Goal: Information Seeking & Learning: Learn about a topic

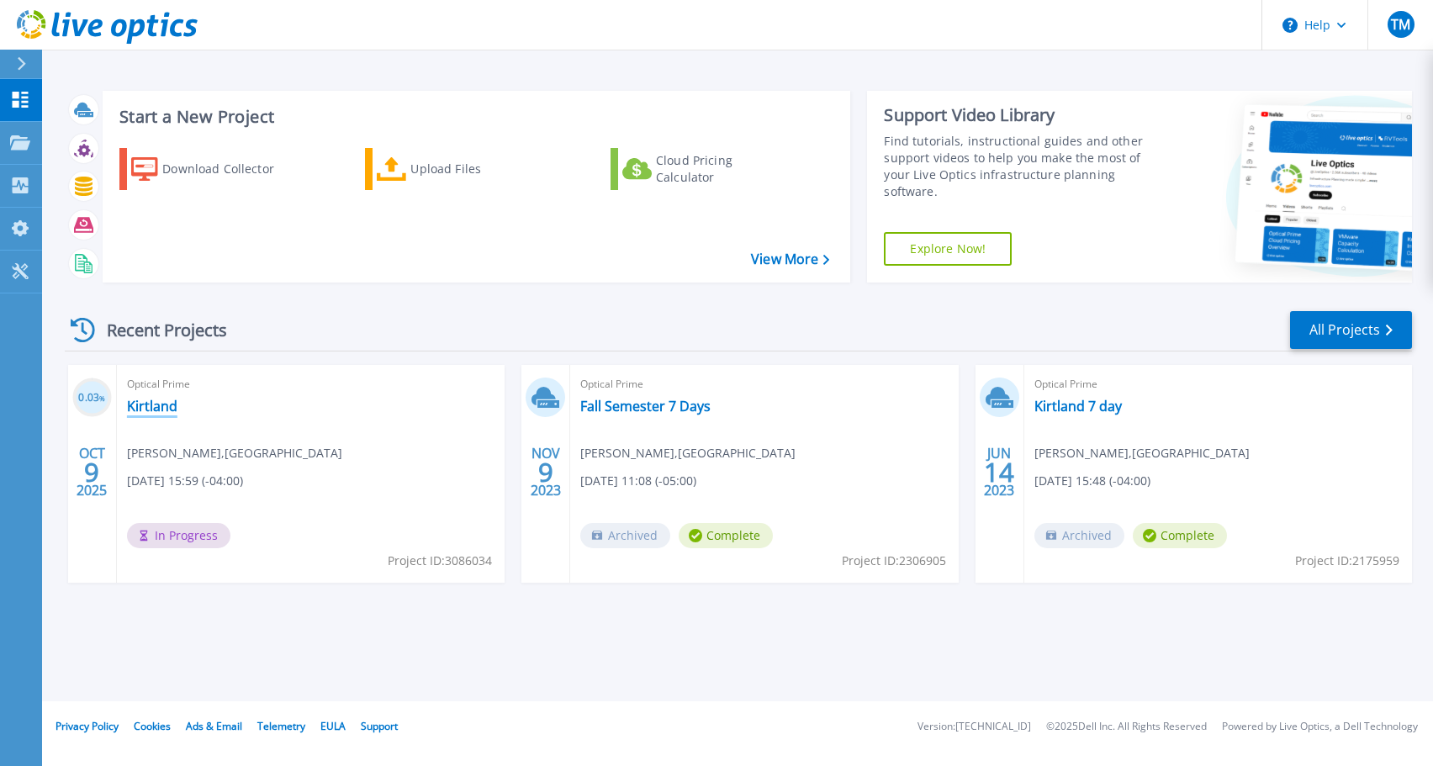
click at [148, 405] on link "Kirtland" at bounding box center [152, 406] width 50 height 17
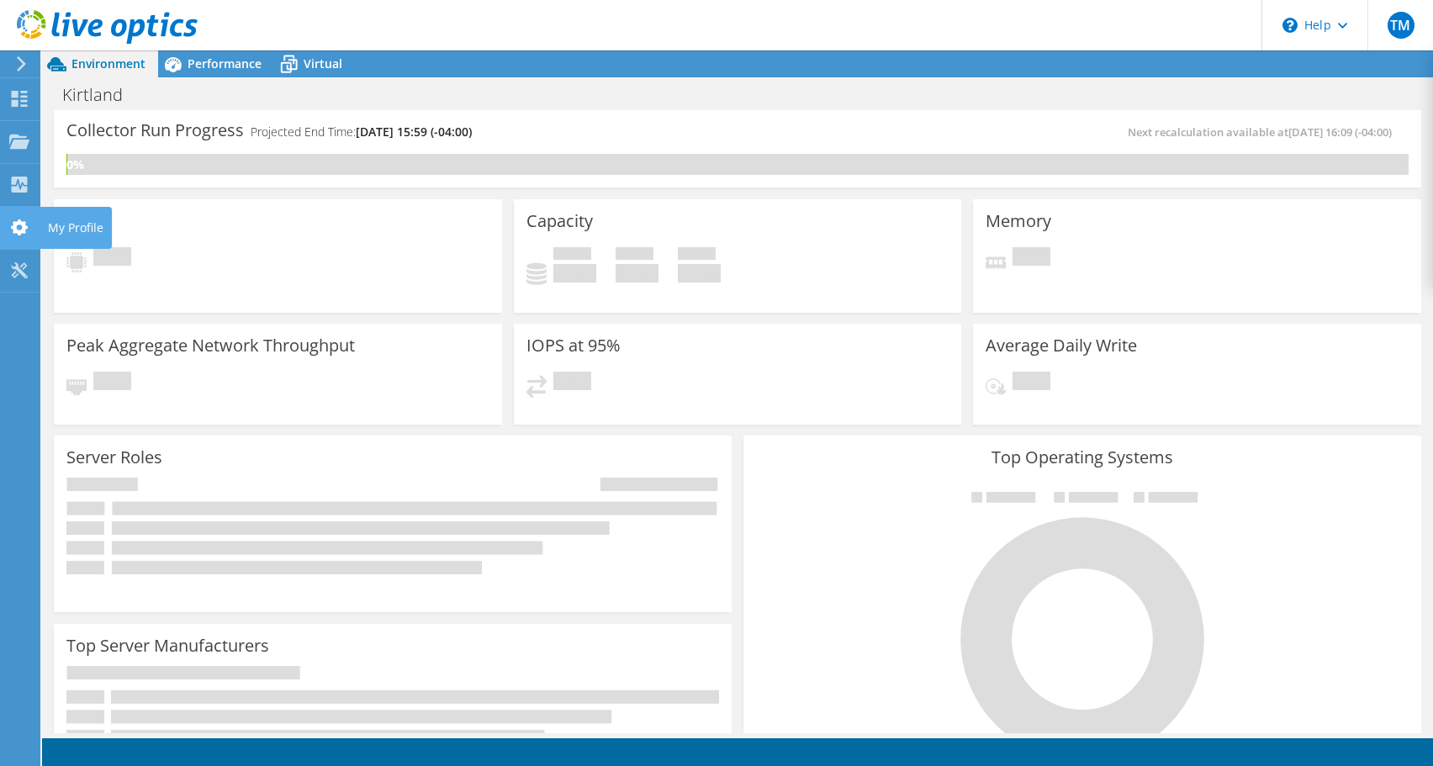
click at [13, 234] on icon at bounding box center [19, 227] width 20 height 16
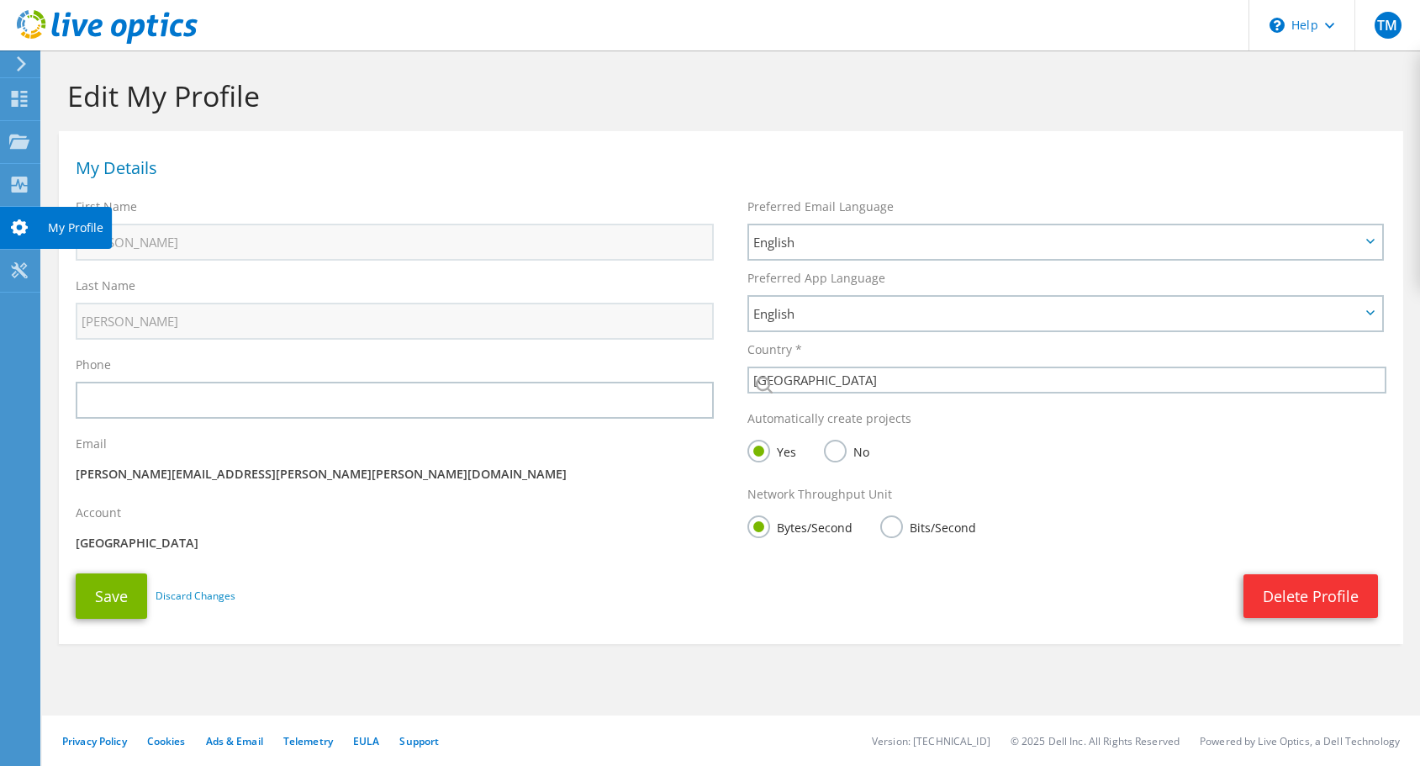
select select "224"
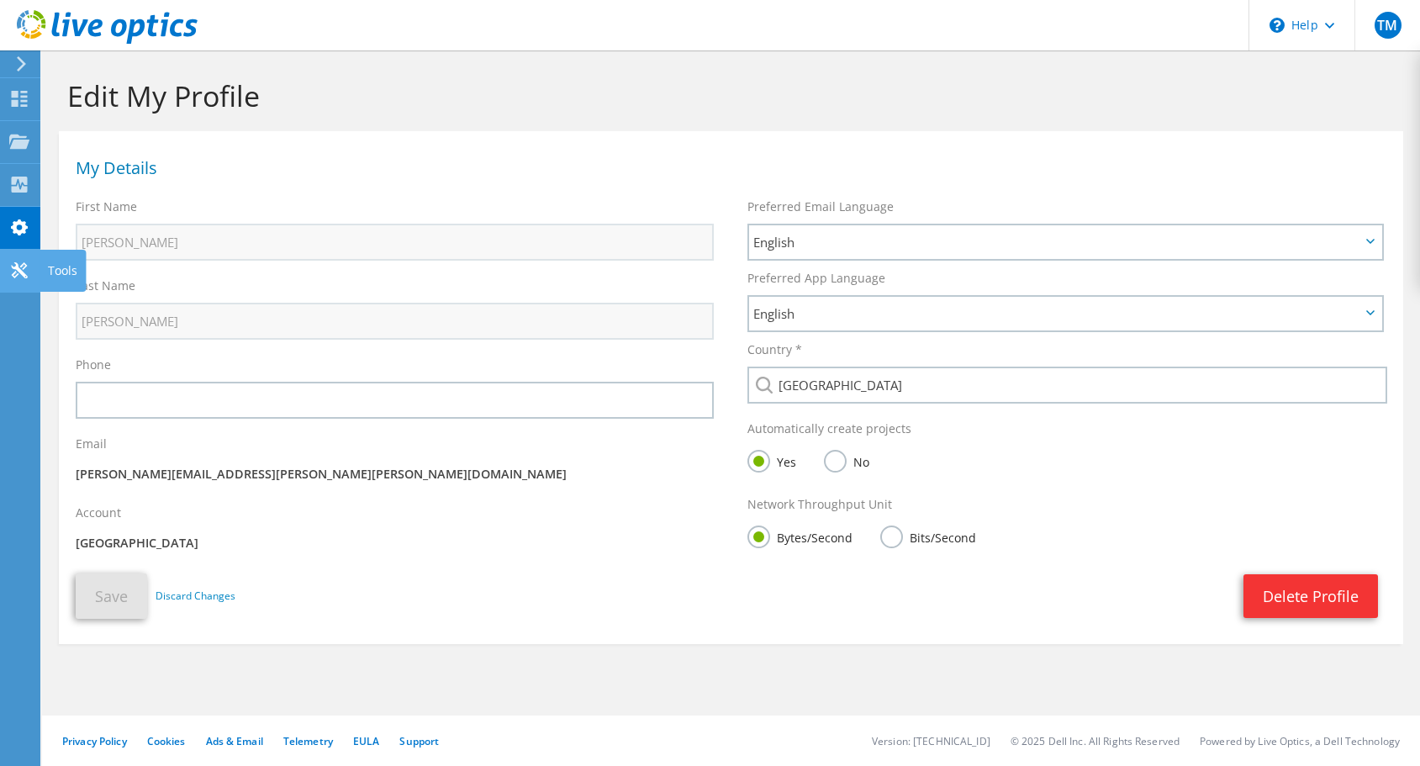
click at [19, 265] on icon at bounding box center [19, 270] width 20 height 16
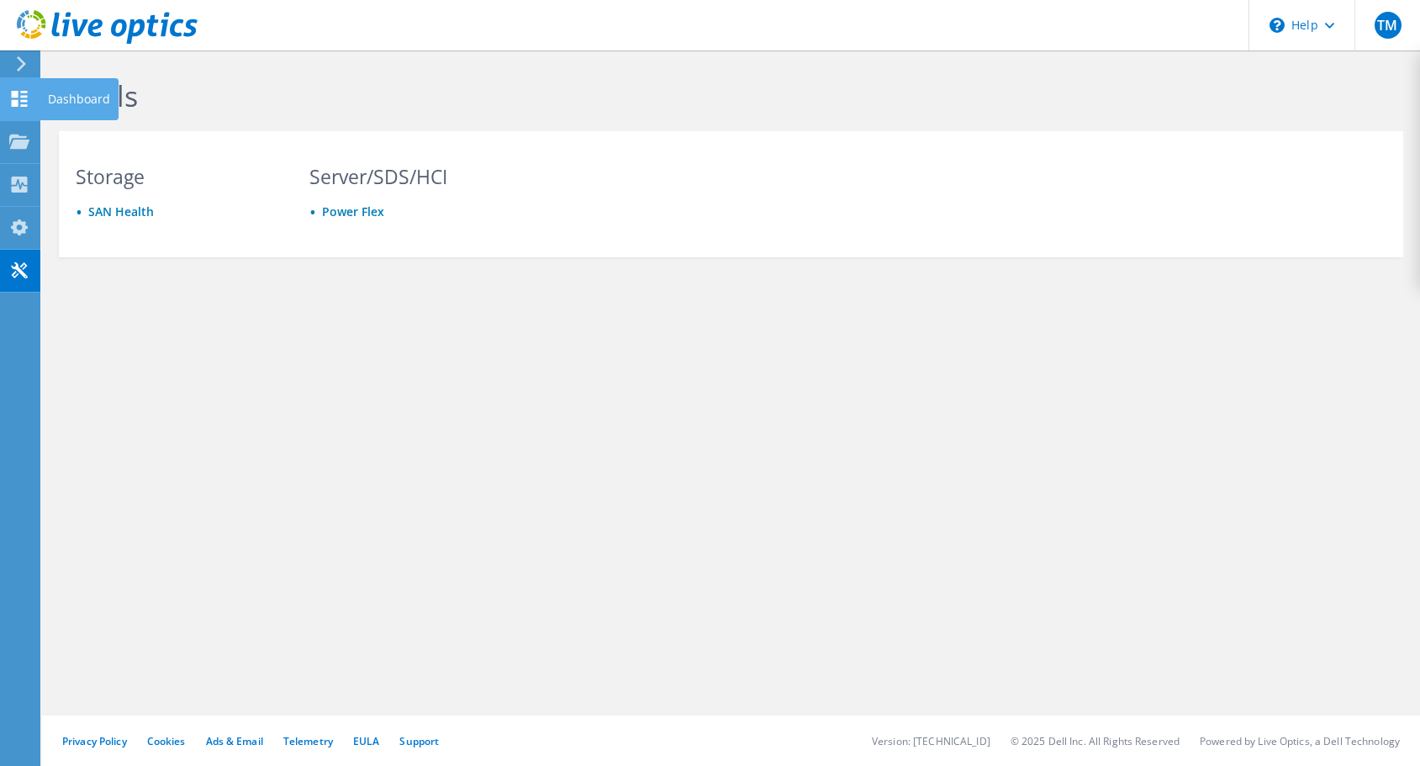
click at [24, 107] on div at bounding box center [19, 101] width 20 height 18
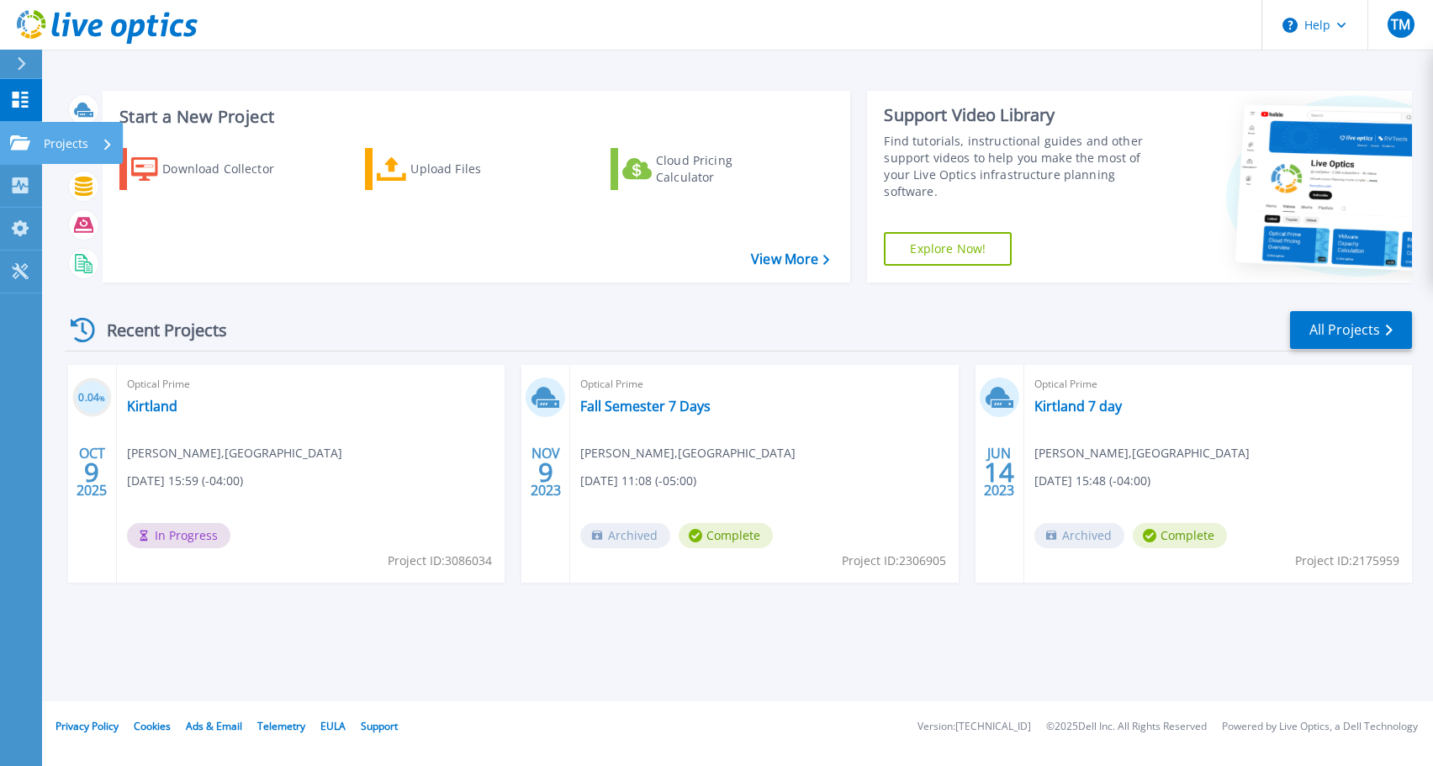
click at [22, 135] on div at bounding box center [20, 142] width 20 height 15
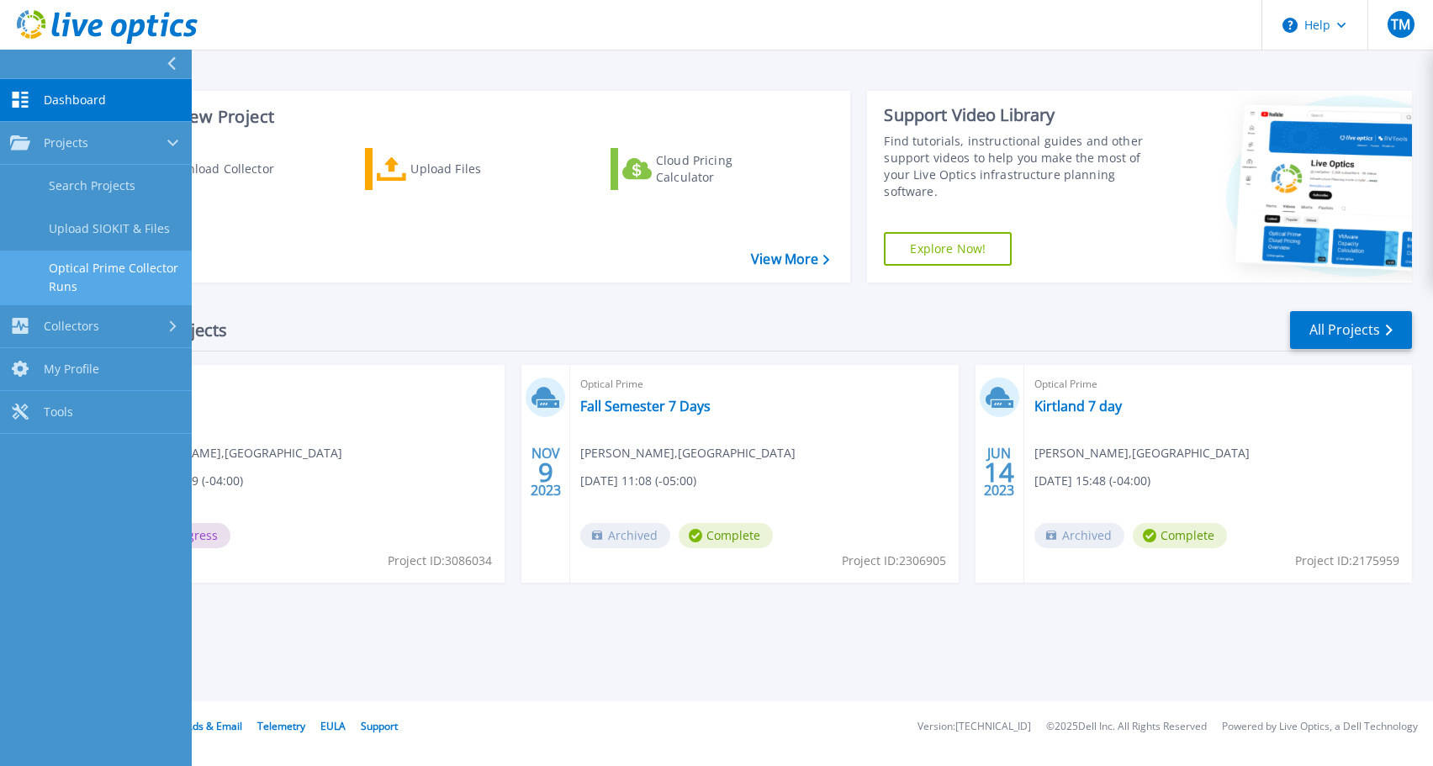
click at [119, 266] on link "Optical Prime Collector Runs" at bounding box center [96, 278] width 192 height 54
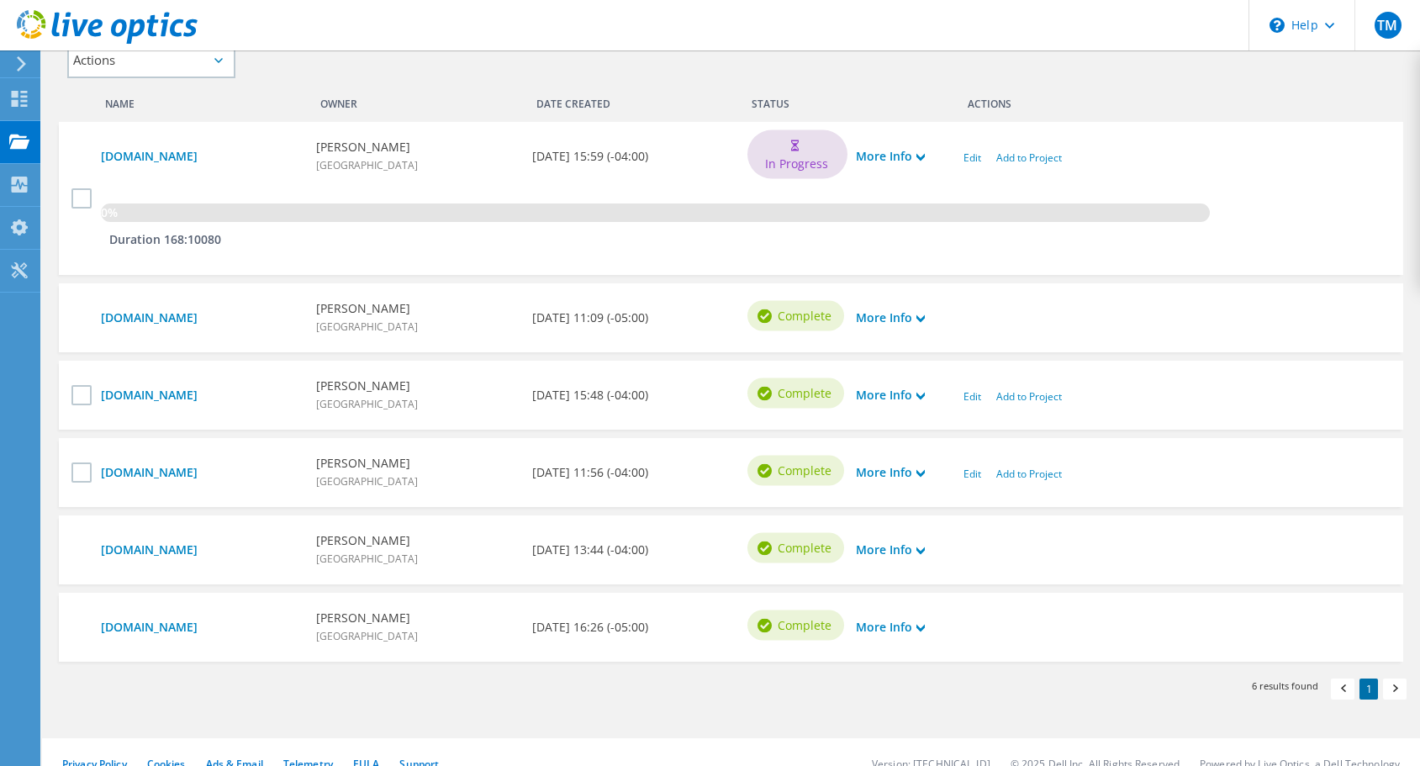
scroll to position [488, 0]
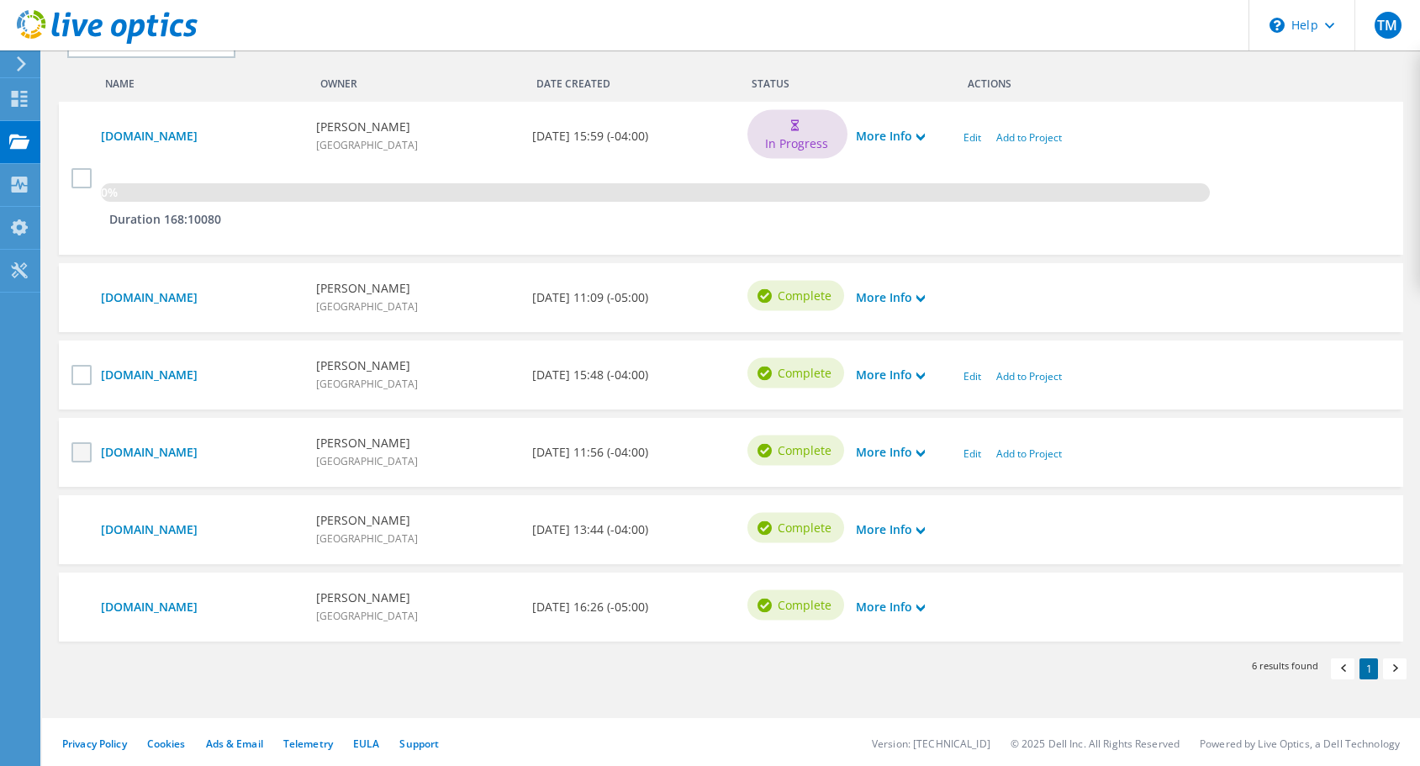
click at [79, 444] on label at bounding box center [83, 452] width 24 height 20
click at [0, 0] on input "checkbox" at bounding box center [0, 0] width 0 height 0
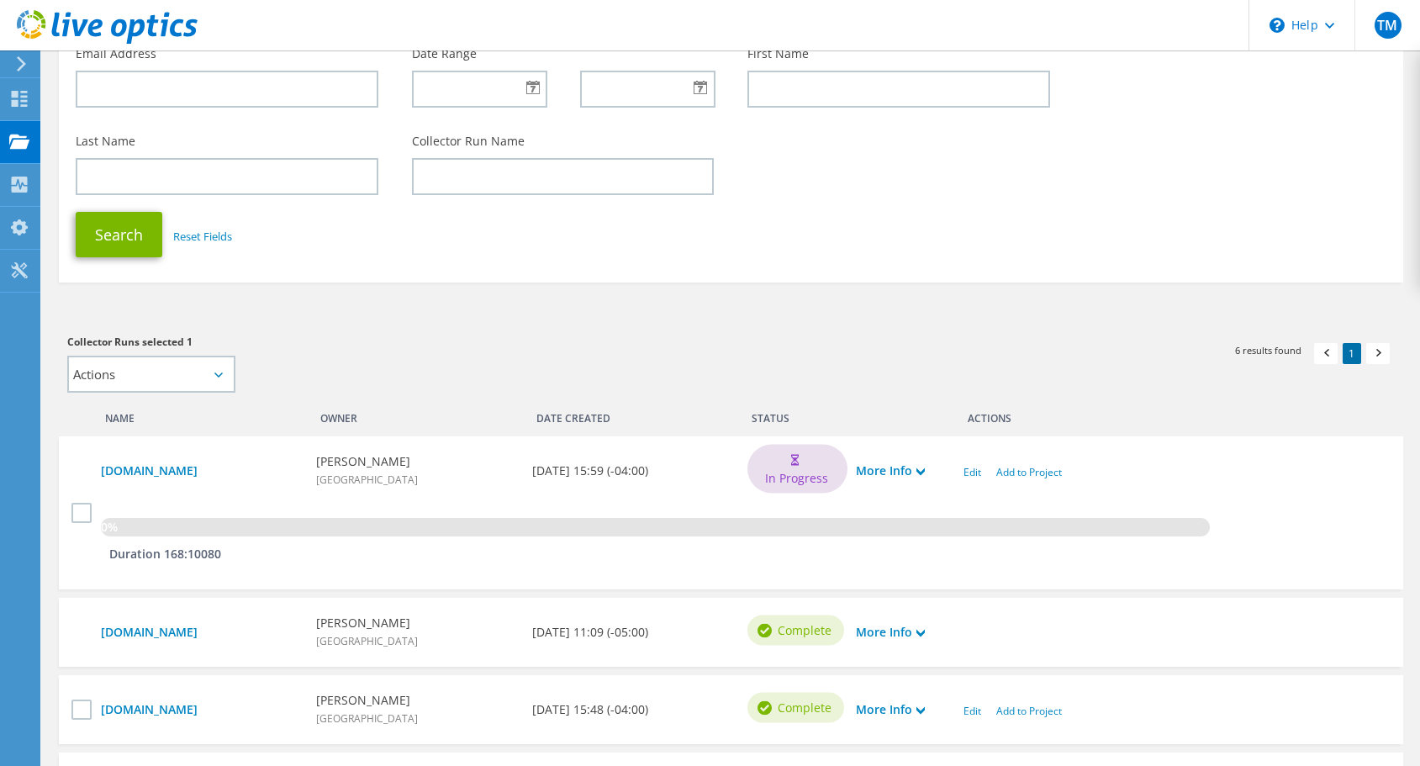
scroll to position [151, 0]
click at [211, 371] on select "Actions Add to new project Add to existing project" at bounding box center [151, 375] width 168 height 37
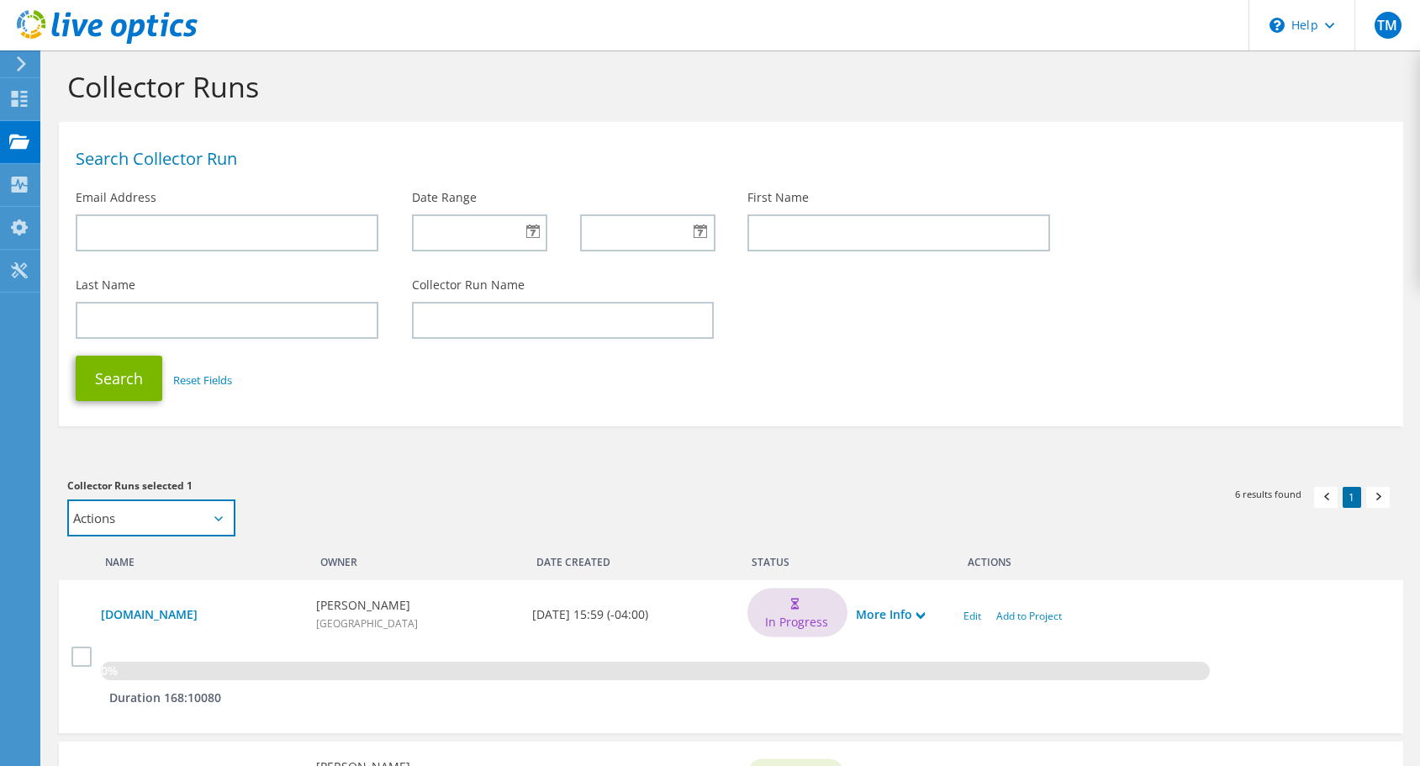
scroll to position [0, 0]
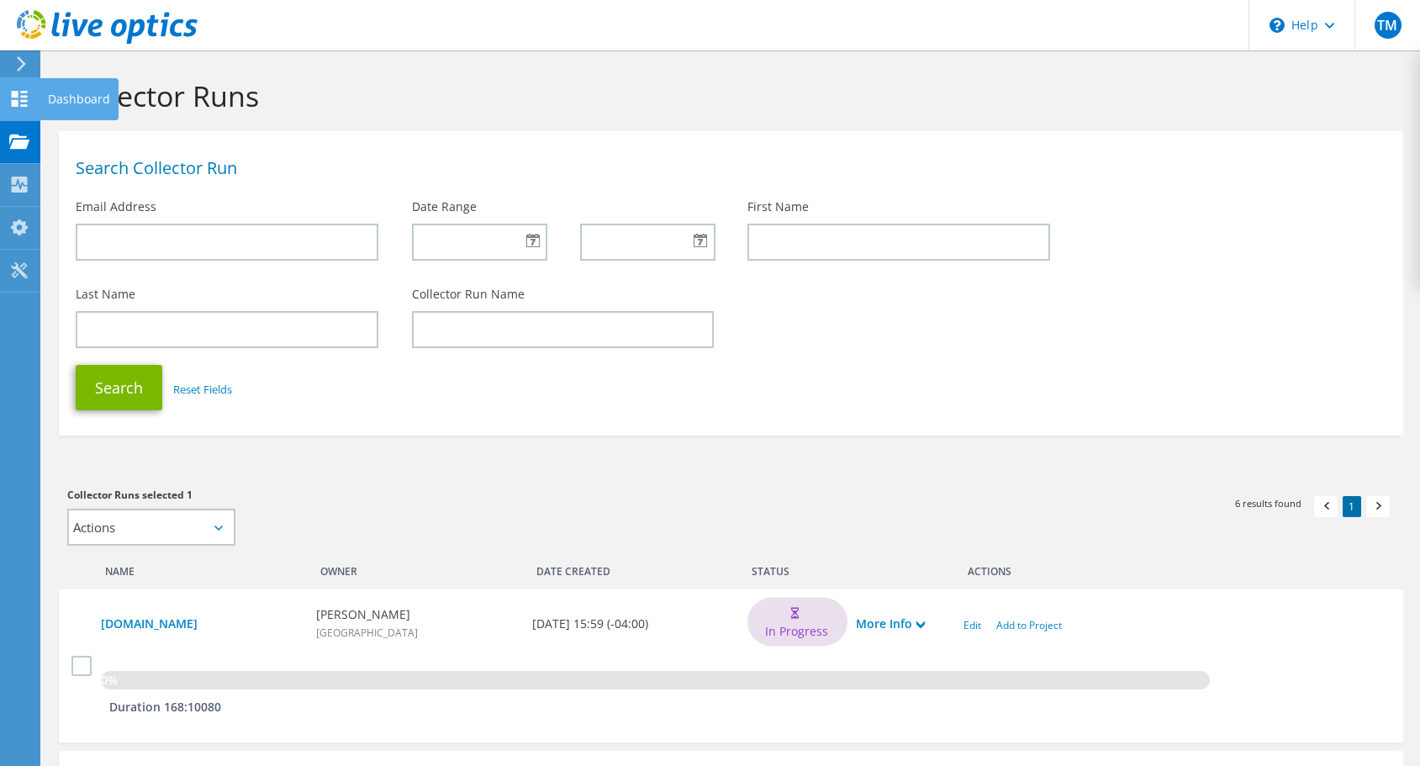
click at [13, 93] on use at bounding box center [20, 99] width 16 height 16
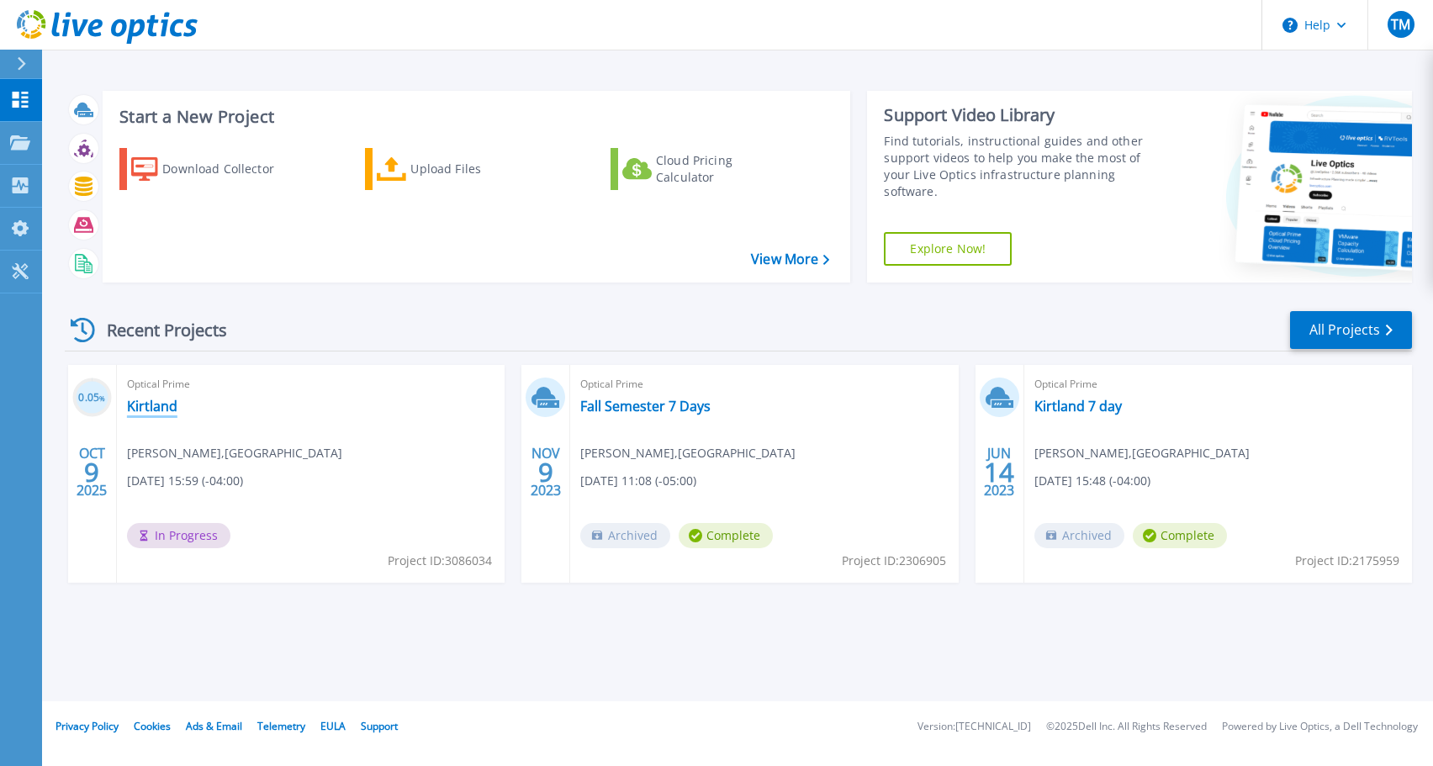
click at [151, 401] on link "Kirtland" at bounding box center [152, 406] width 50 height 17
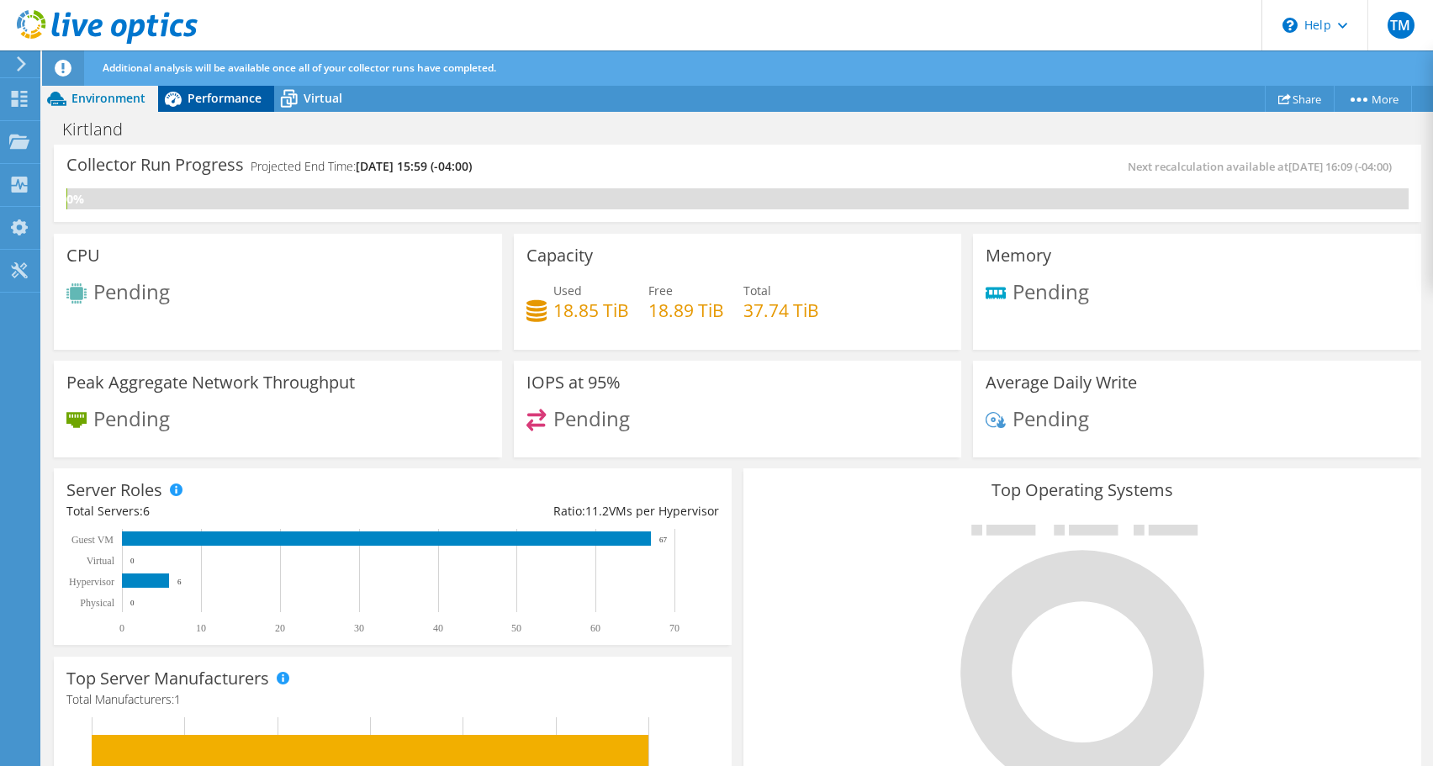
click at [202, 95] on span "Performance" at bounding box center [224, 98] width 74 height 16
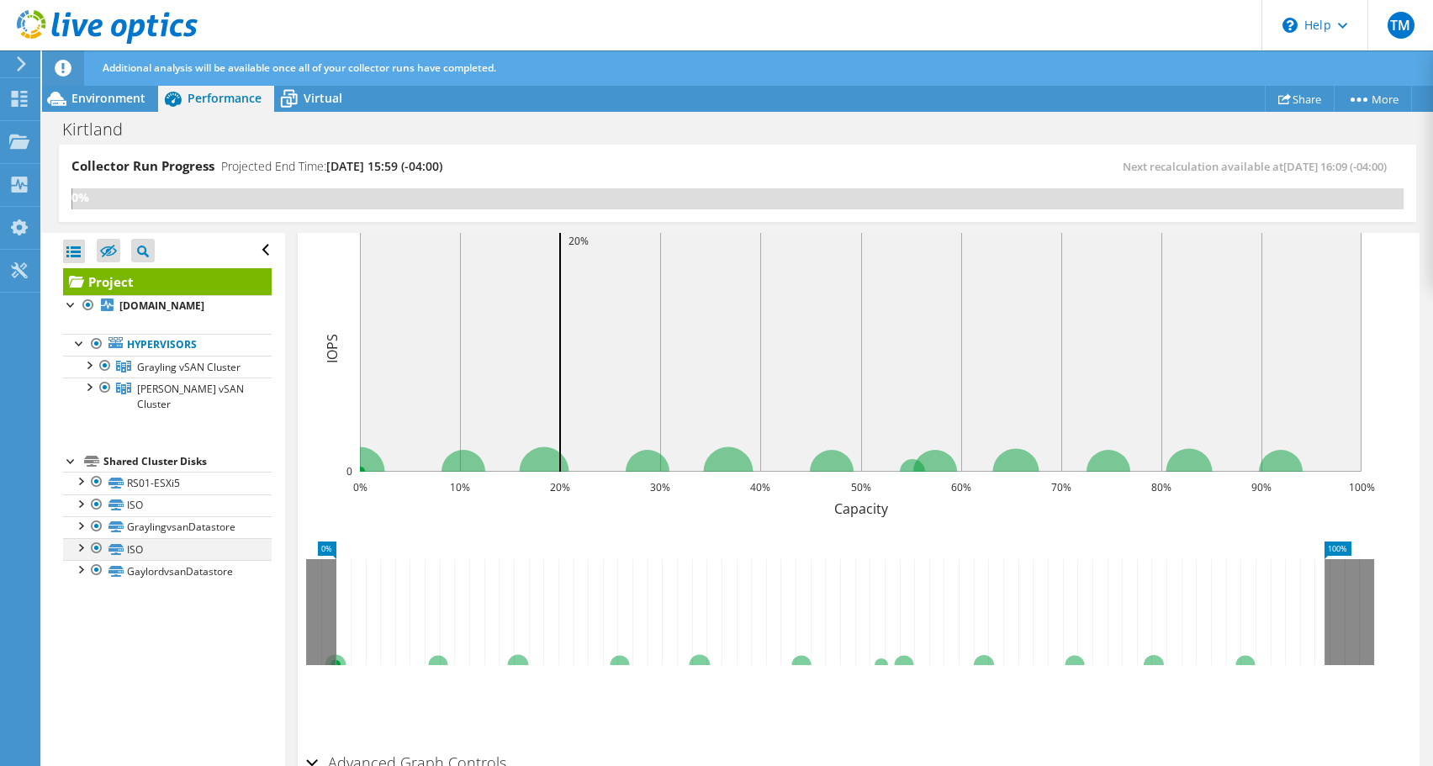
click at [82, 555] on div at bounding box center [79, 546] width 17 height 17
click at [82, 511] on div at bounding box center [79, 502] width 17 height 17
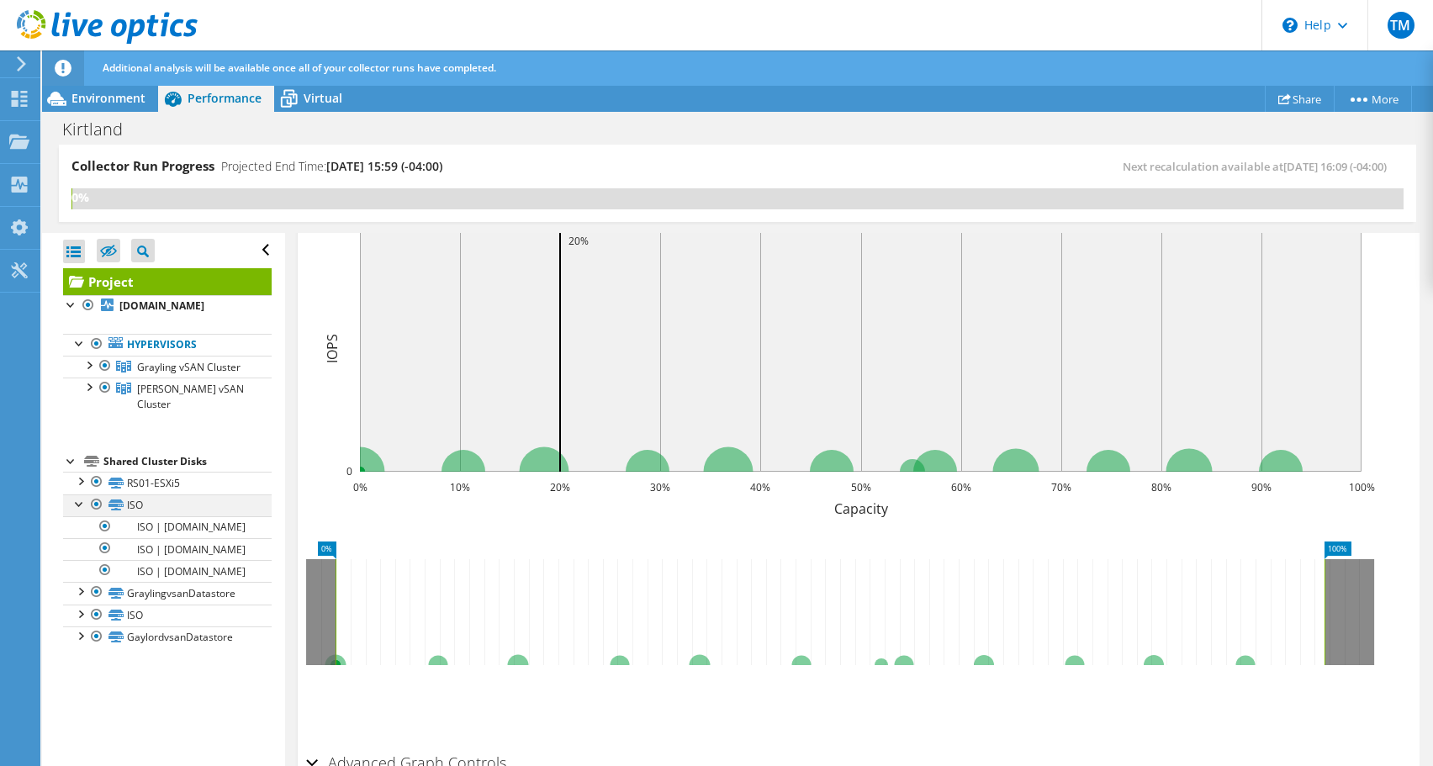
click at [82, 511] on div at bounding box center [79, 502] width 17 height 17
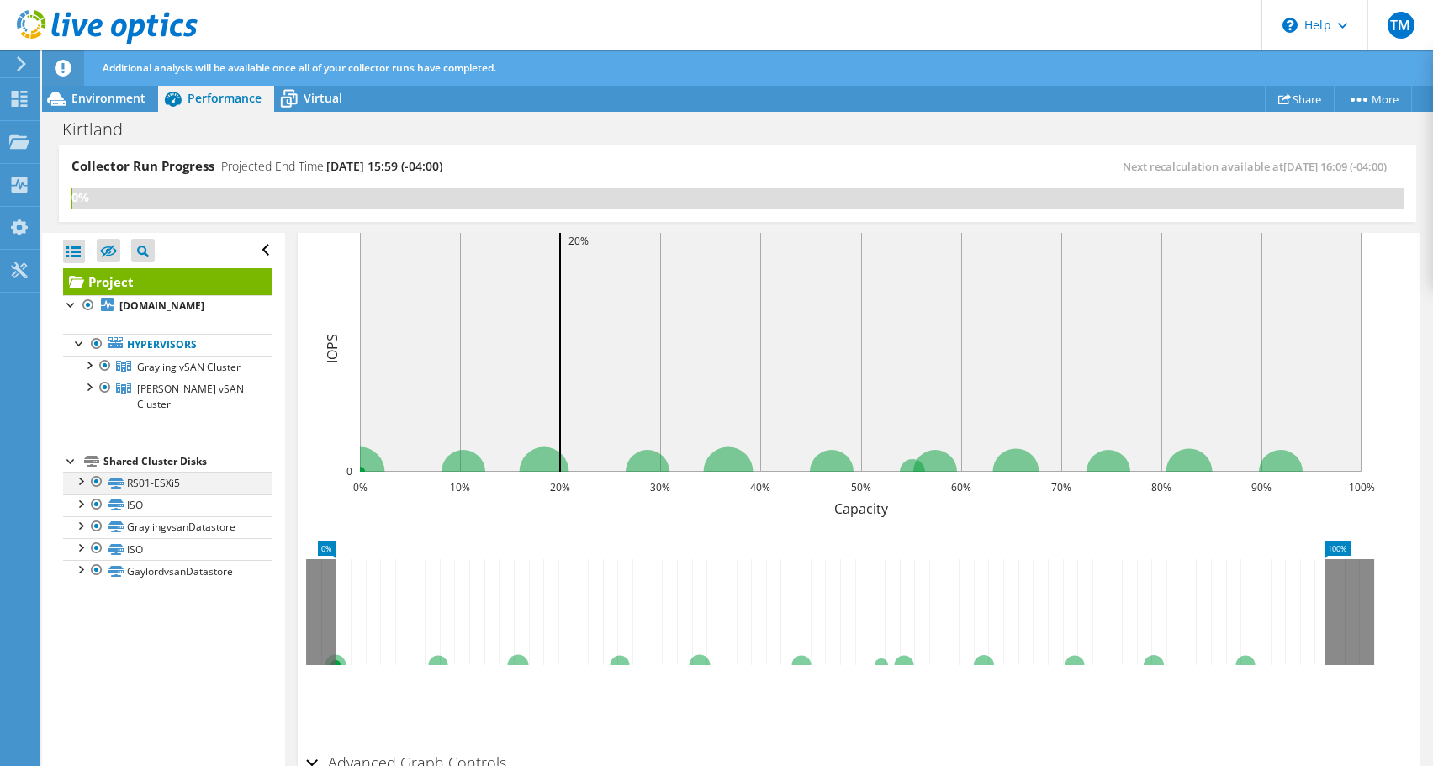
click at [80, 488] on div at bounding box center [79, 480] width 17 height 17
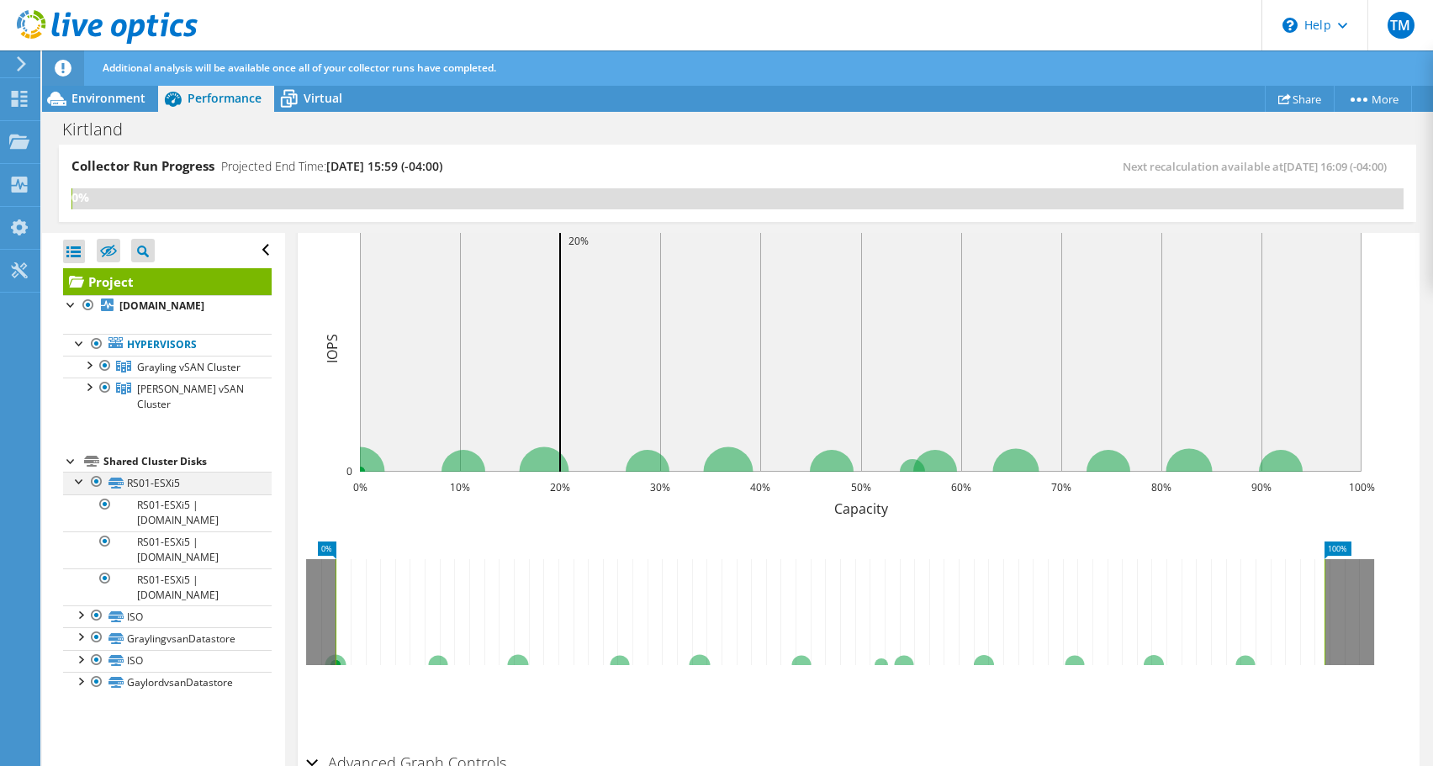
click at [80, 488] on div at bounding box center [79, 480] width 17 height 17
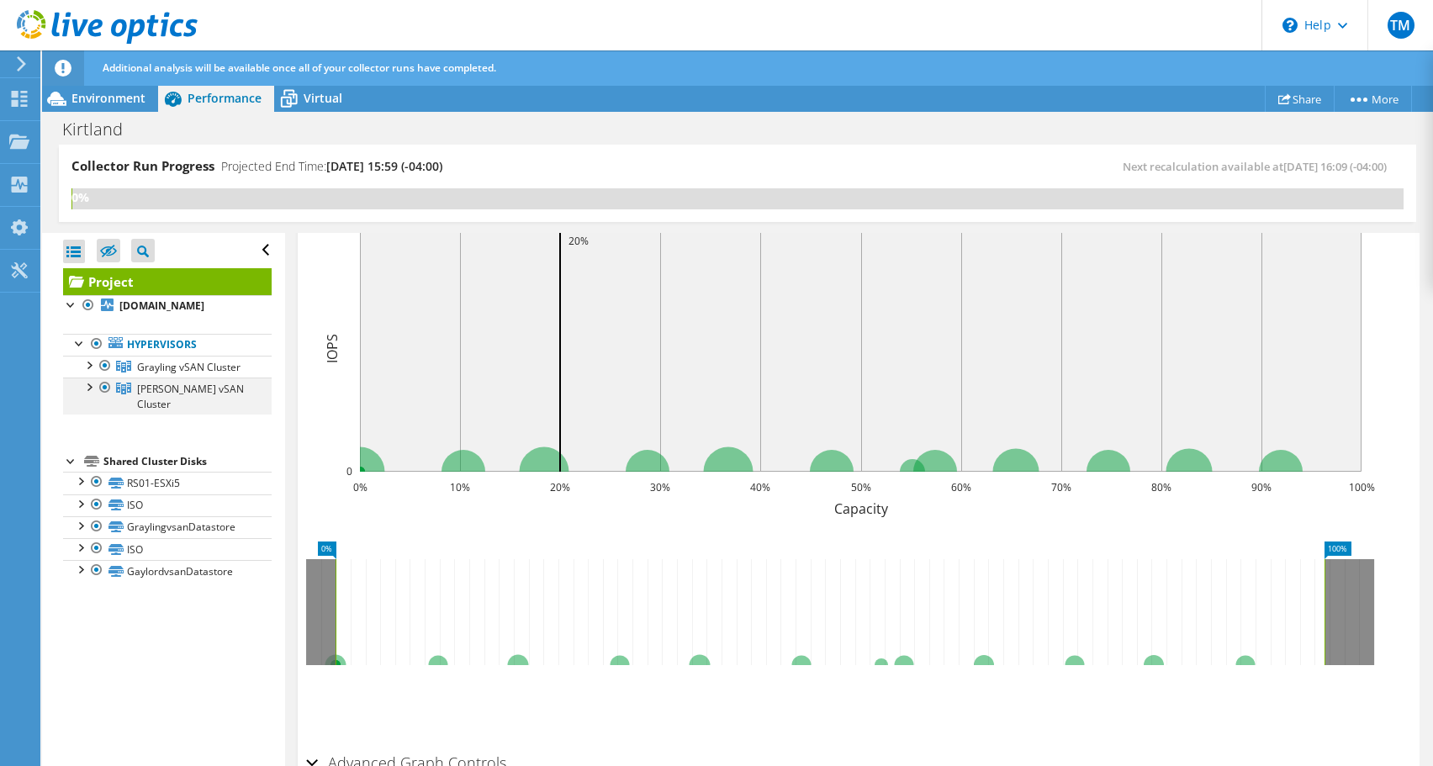
click at [86, 394] on div at bounding box center [88, 386] width 17 height 17
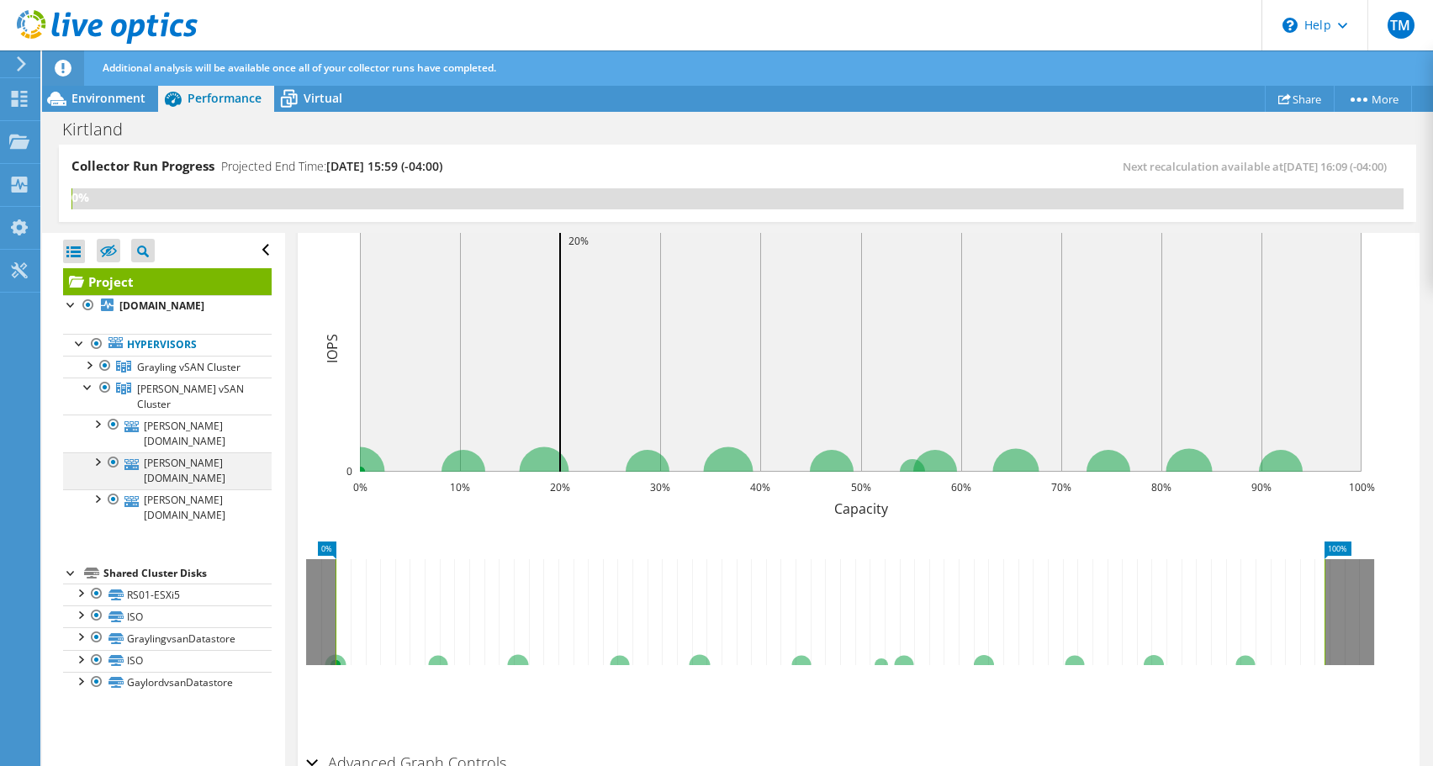
click at [98, 469] on div at bounding box center [96, 460] width 17 height 17
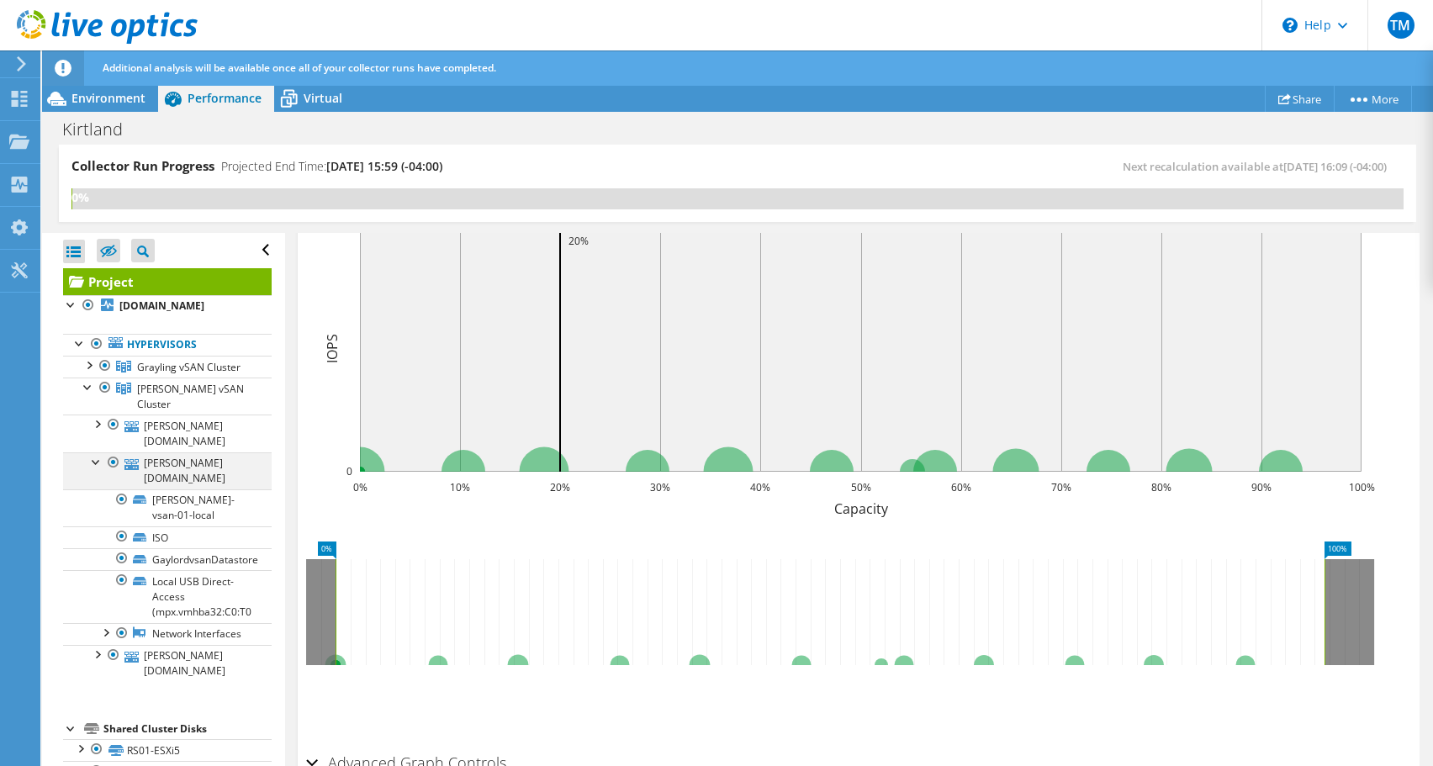
click at [96, 469] on div at bounding box center [96, 460] width 17 height 17
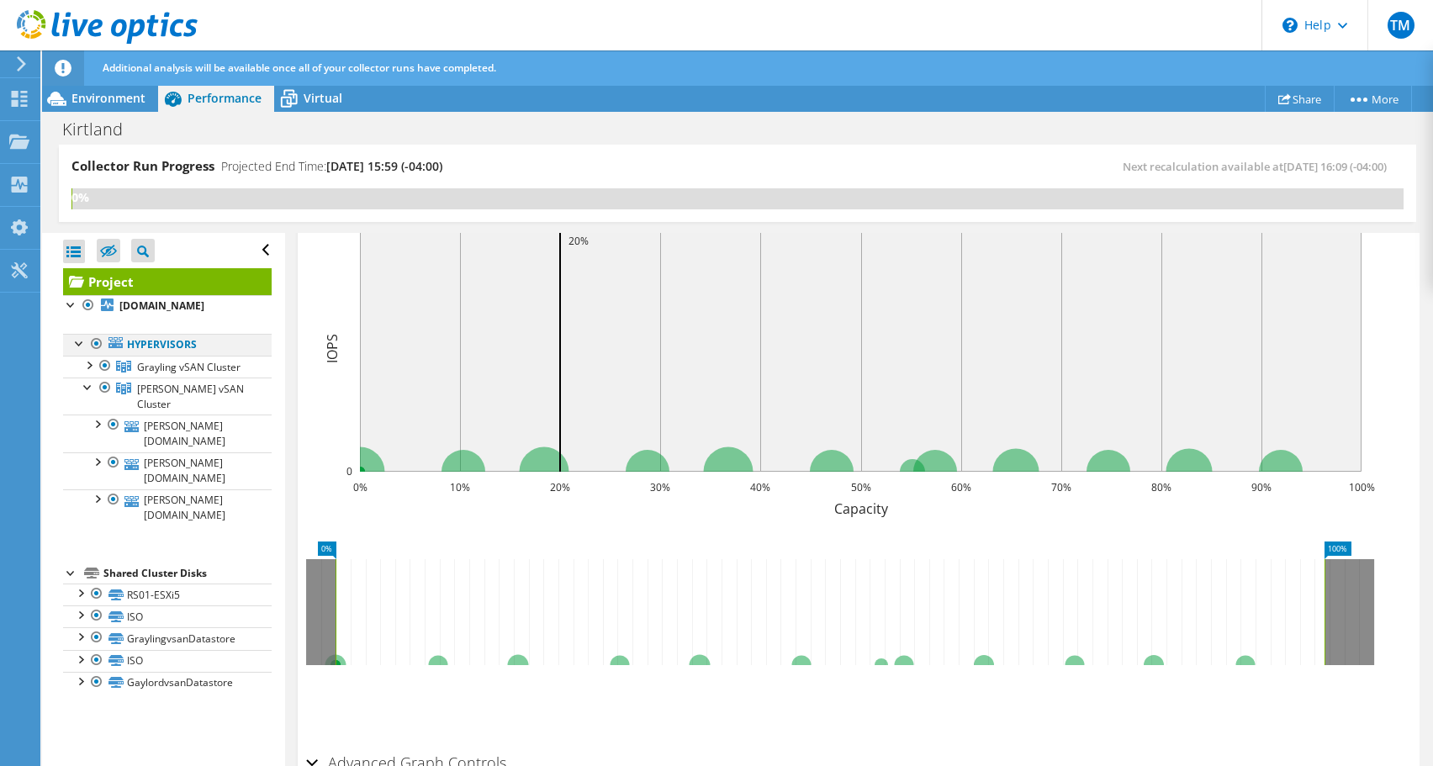
click at [74, 351] on div at bounding box center [79, 342] width 17 height 17
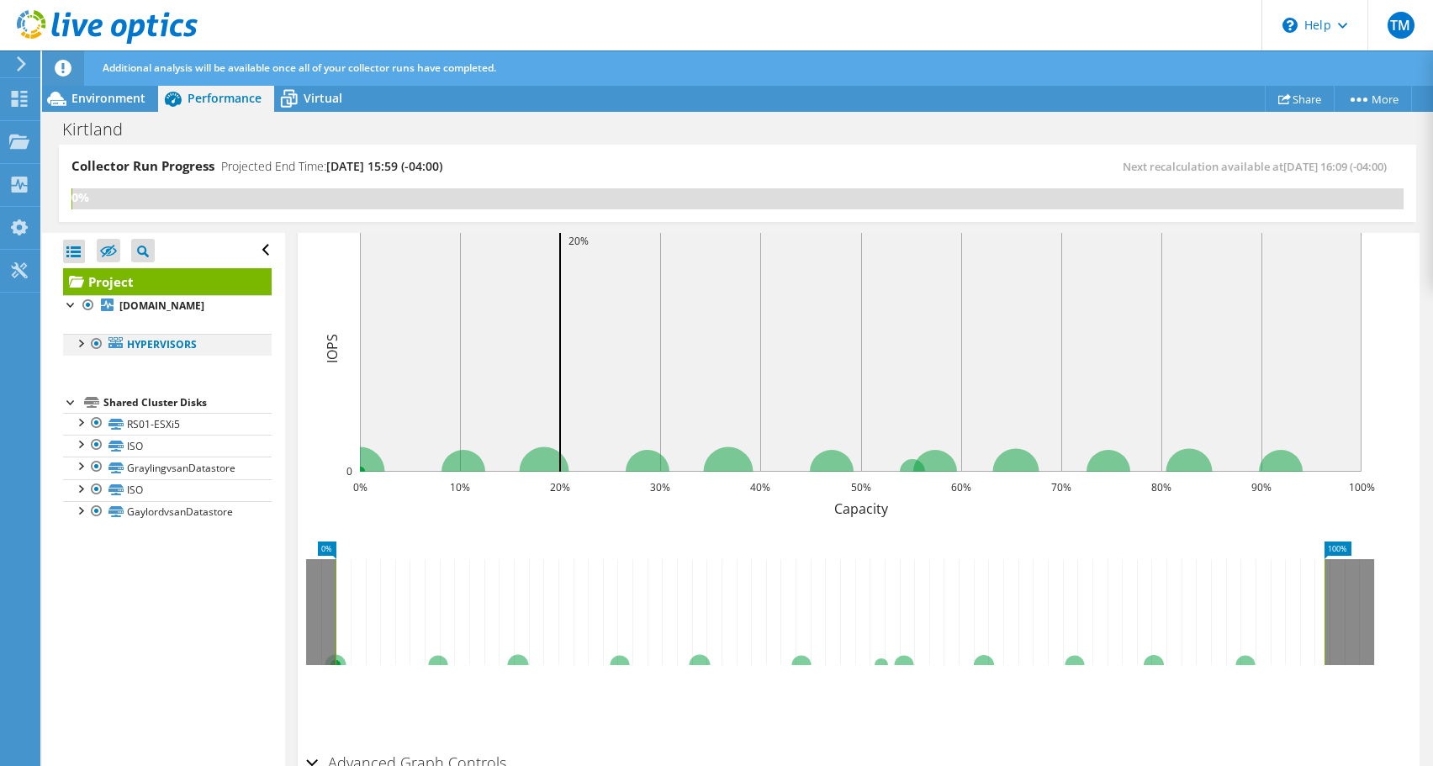
click at [81, 351] on div at bounding box center [79, 342] width 17 height 17
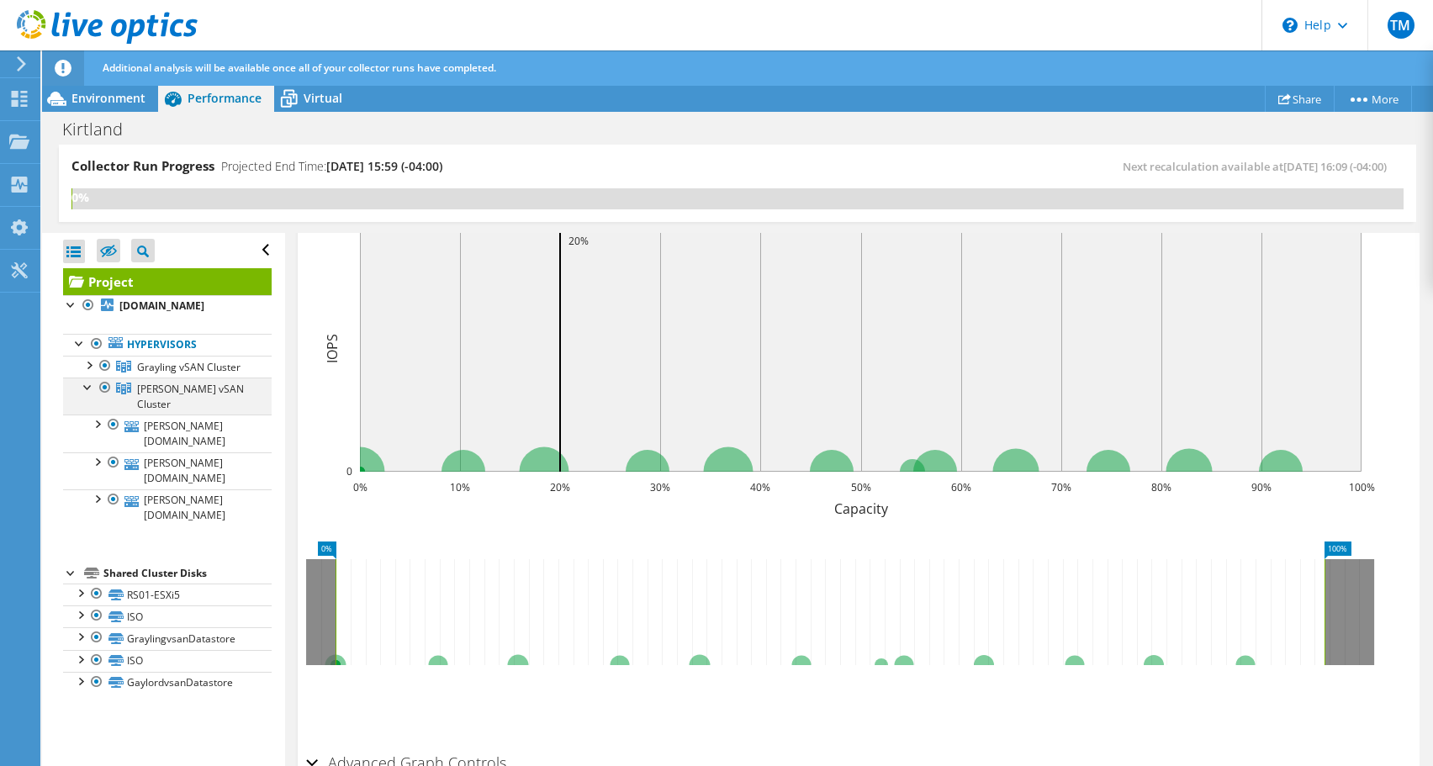
click at [85, 394] on div at bounding box center [88, 386] width 17 height 17
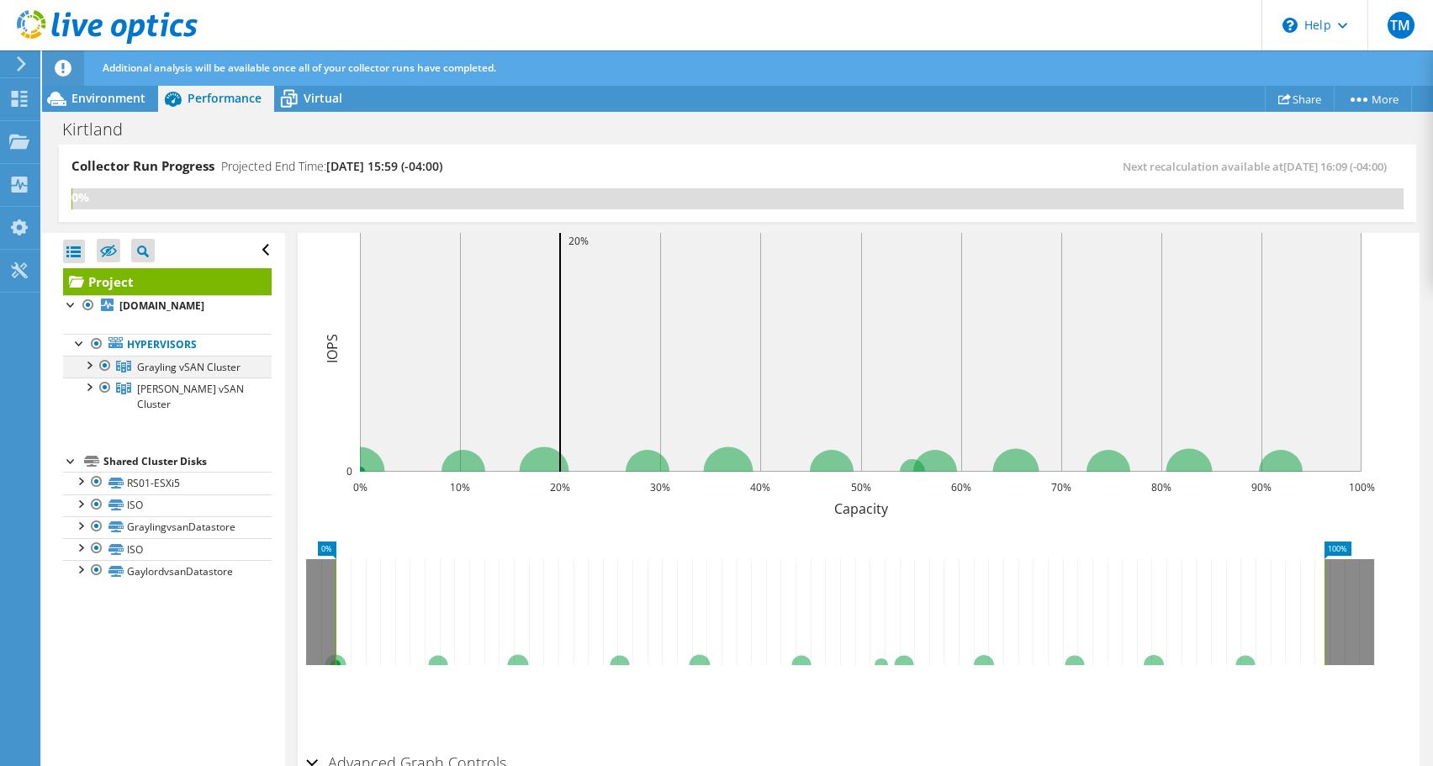
click at [87, 372] on div at bounding box center [88, 364] width 17 height 17
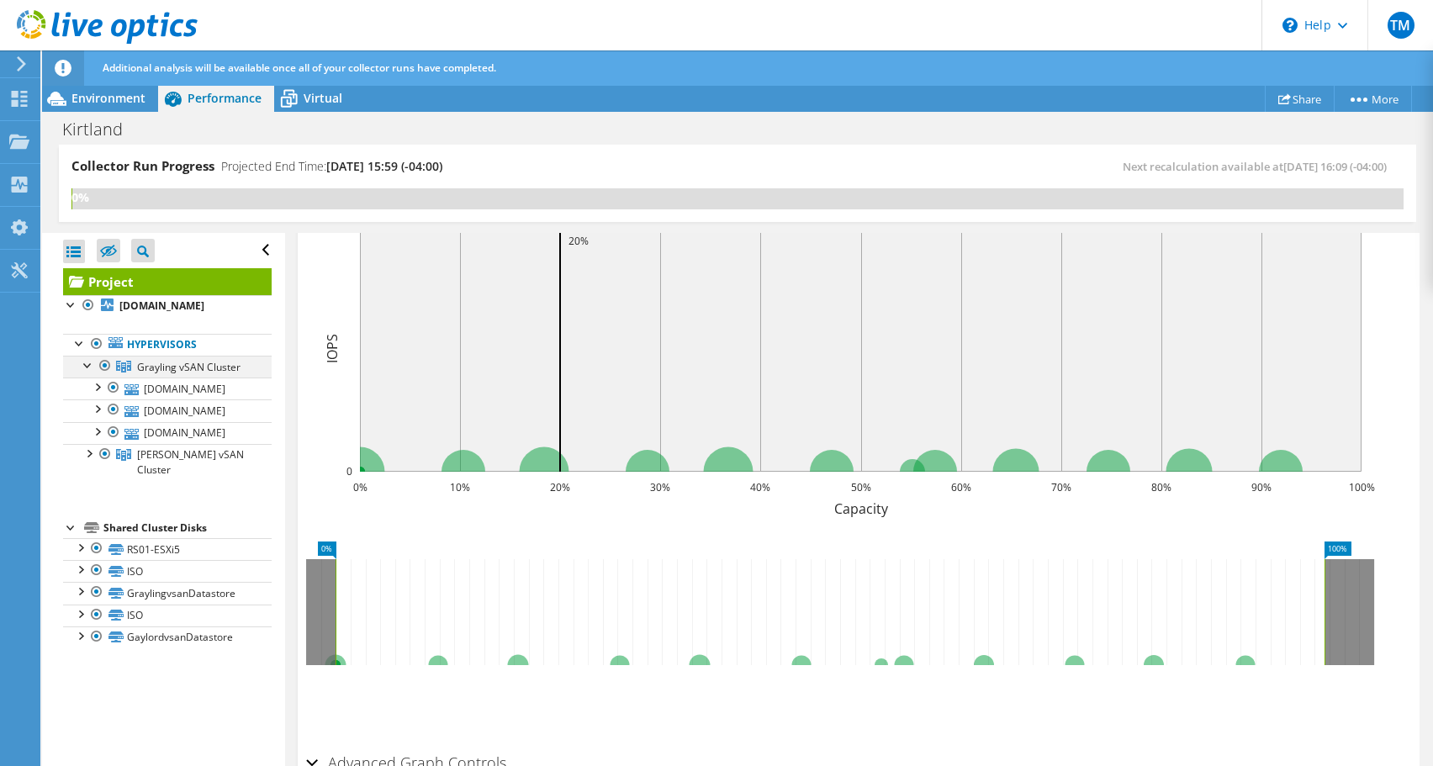
click at [87, 372] on div at bounding box center [88, 364] width 17 height 17
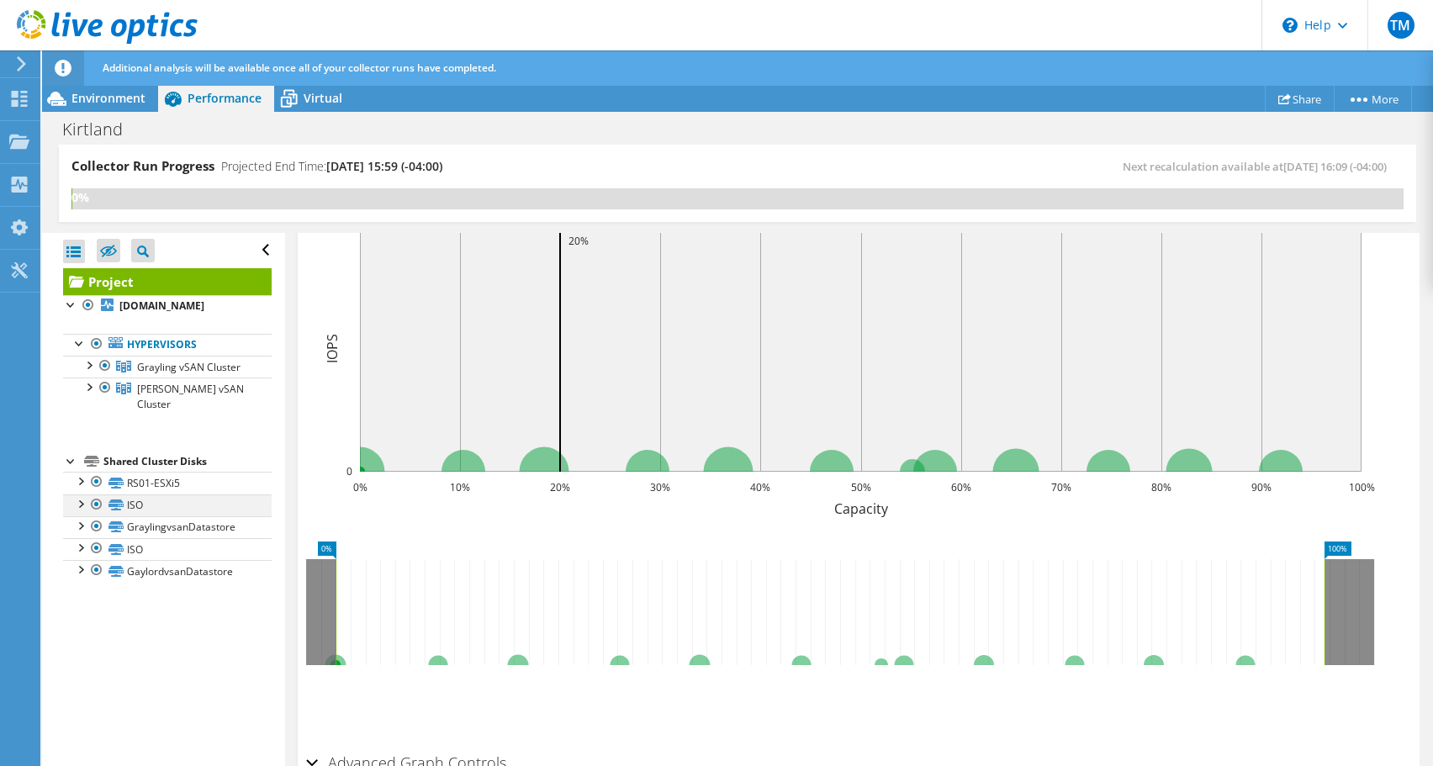
click at [98, 515] on div at bounding box center [96, 504] width 17 height 20
click at [96, 558] on div at bounding box center [96, 548] width 17 height 20
click at [78, 555] on div at bounding box center [79, 546] width 17 height 17
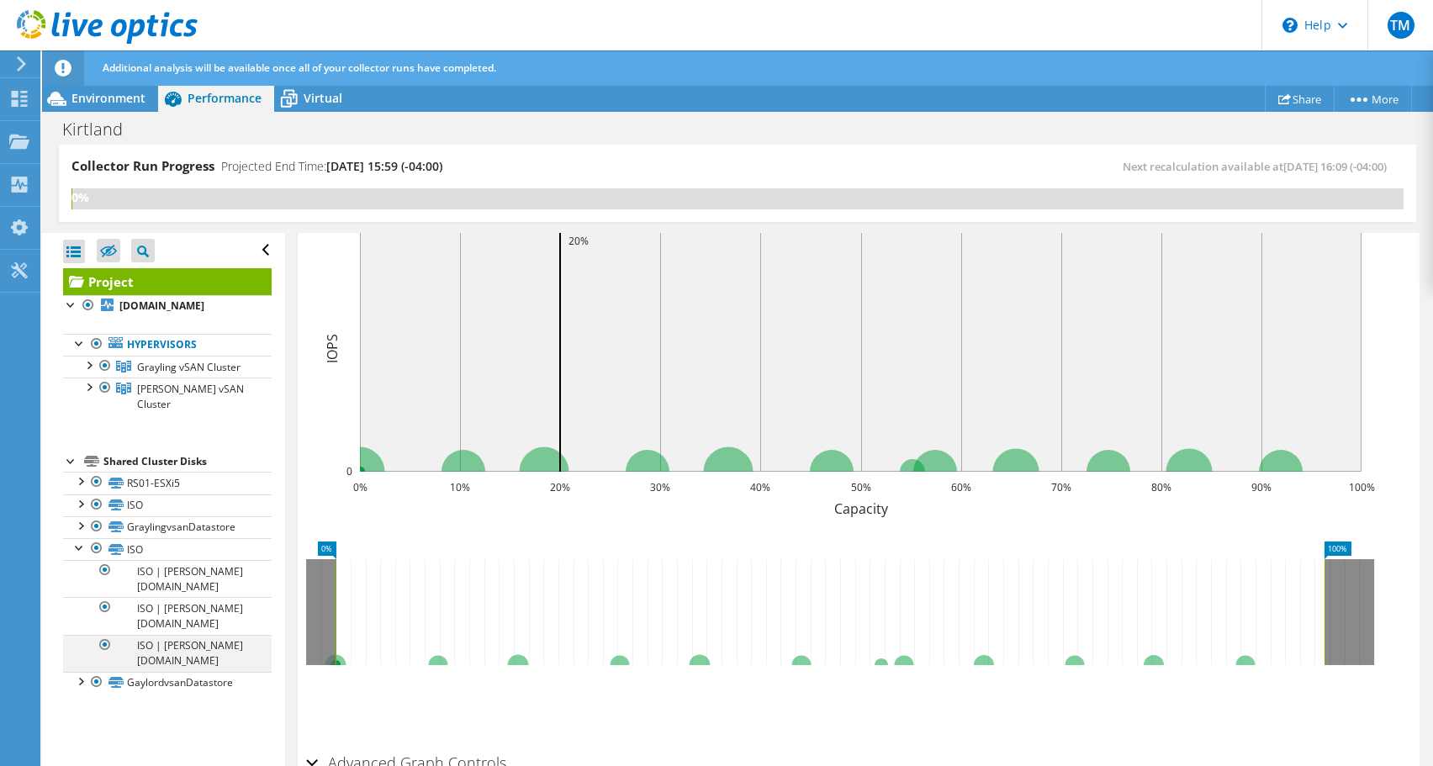
click at [109, 655] on div at bounding box center [105, 645] width 17 height 20
click at [83, 555] on div at bounding box center [79, 546] width 17 height 17
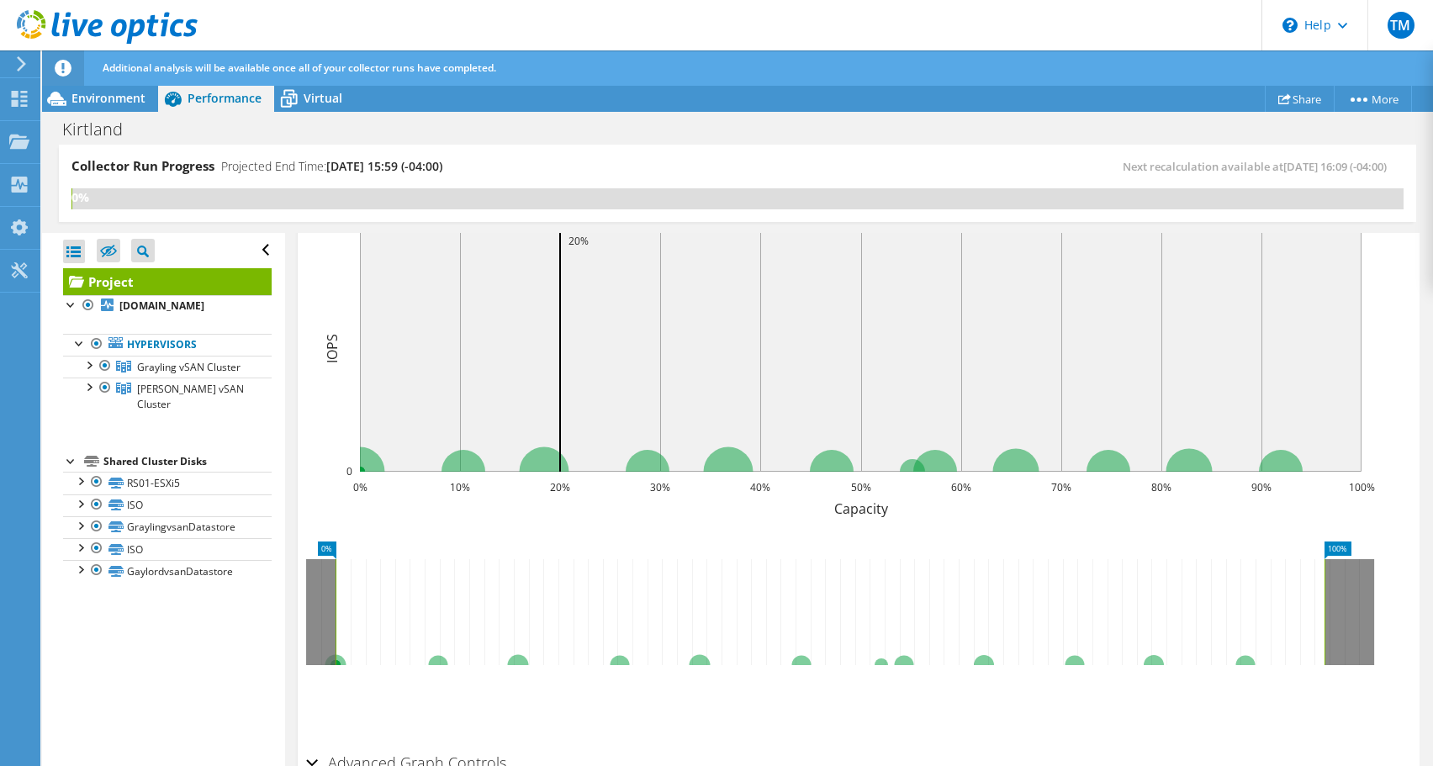
drag, startPoint x: 145, startPoint y: 560, endPoint x: 134, endPoint y: 653, distance: 94.0
click at [134, 653] on div "Open All Close All Hide Excluded Nodes Project Tree Filter" at bounding box center [163, 500] width 242 height 535
click at [319, 95] on span "Virtual" at bounding box center [323, 98] width 39 height 16
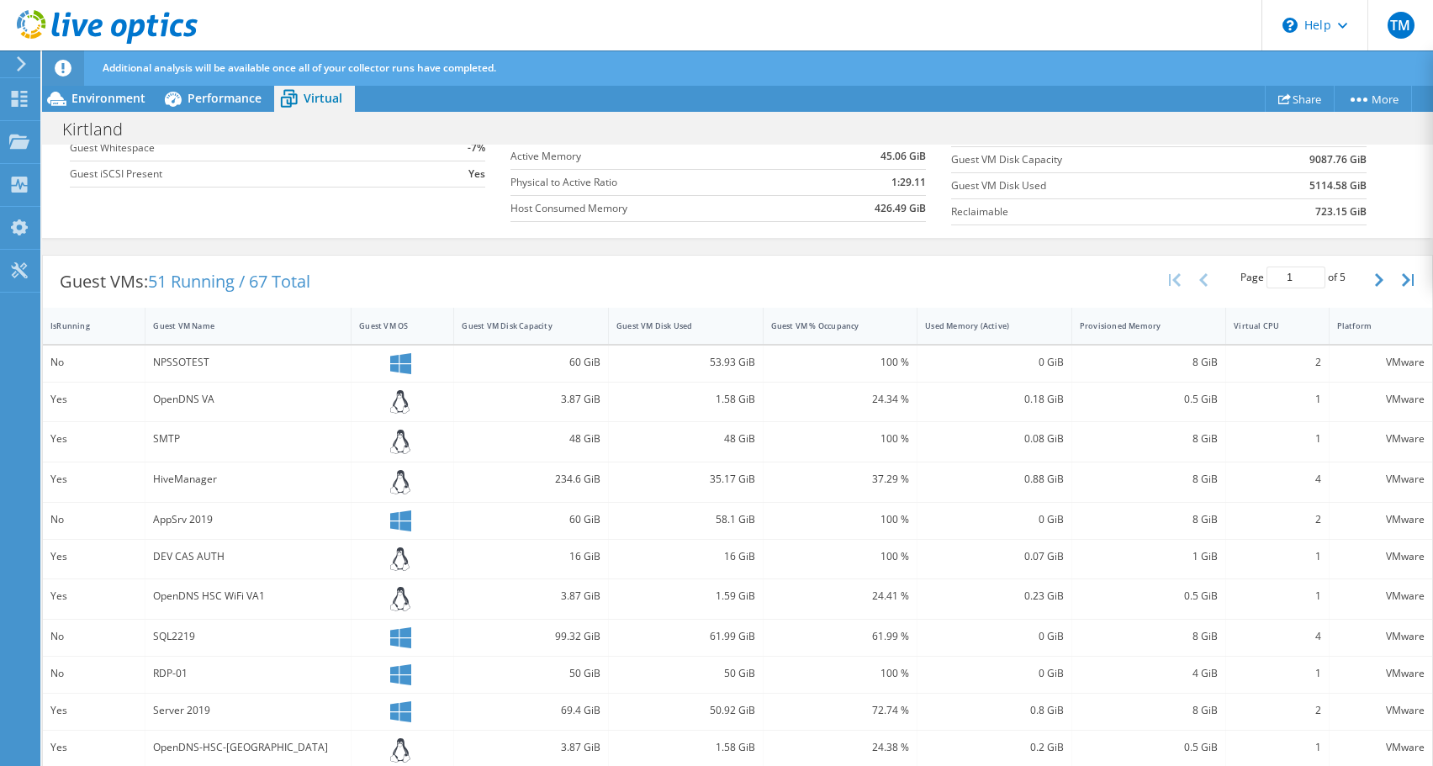
scroll to position [140, 0]
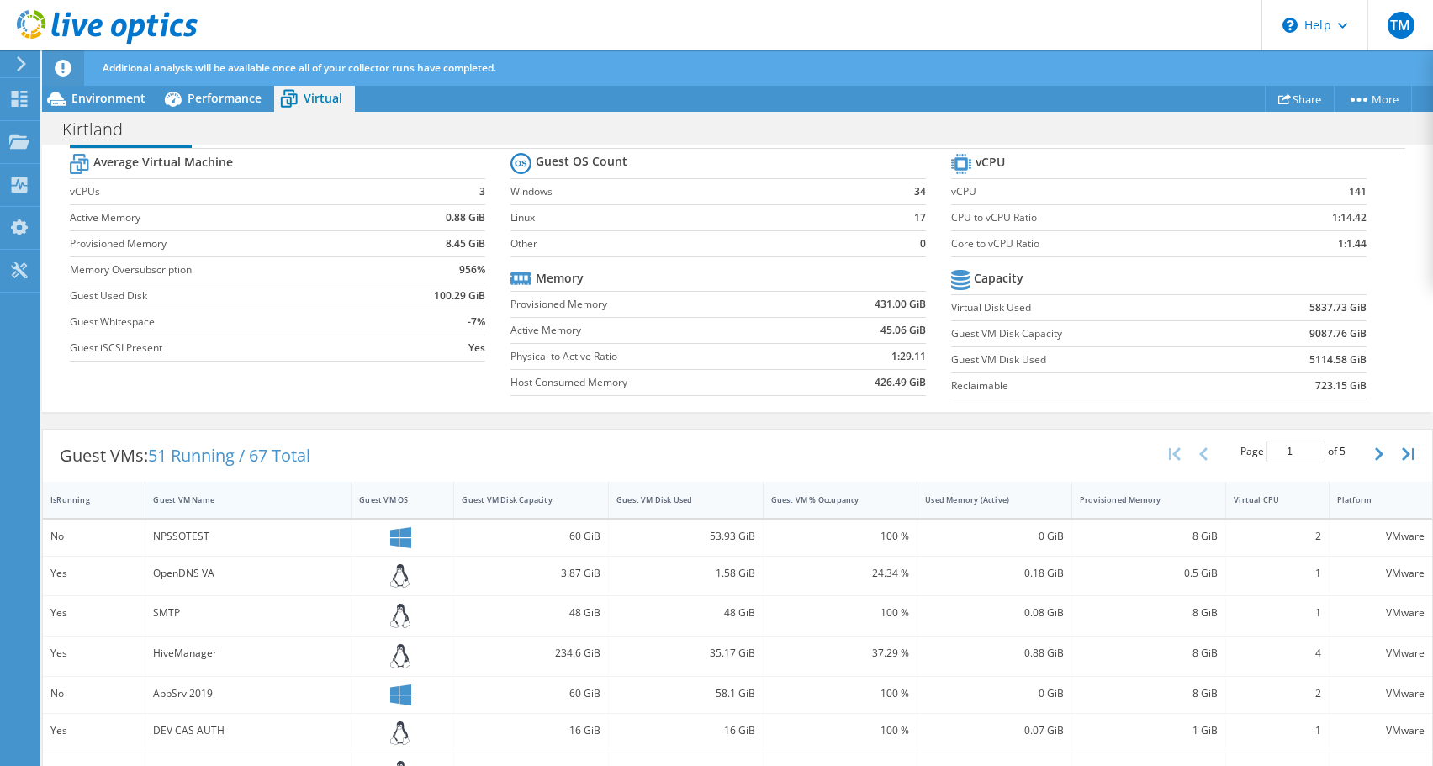
click at [197, 493] on div "Guest VM Name" at bounding box center [237, 500] width 185 height 26
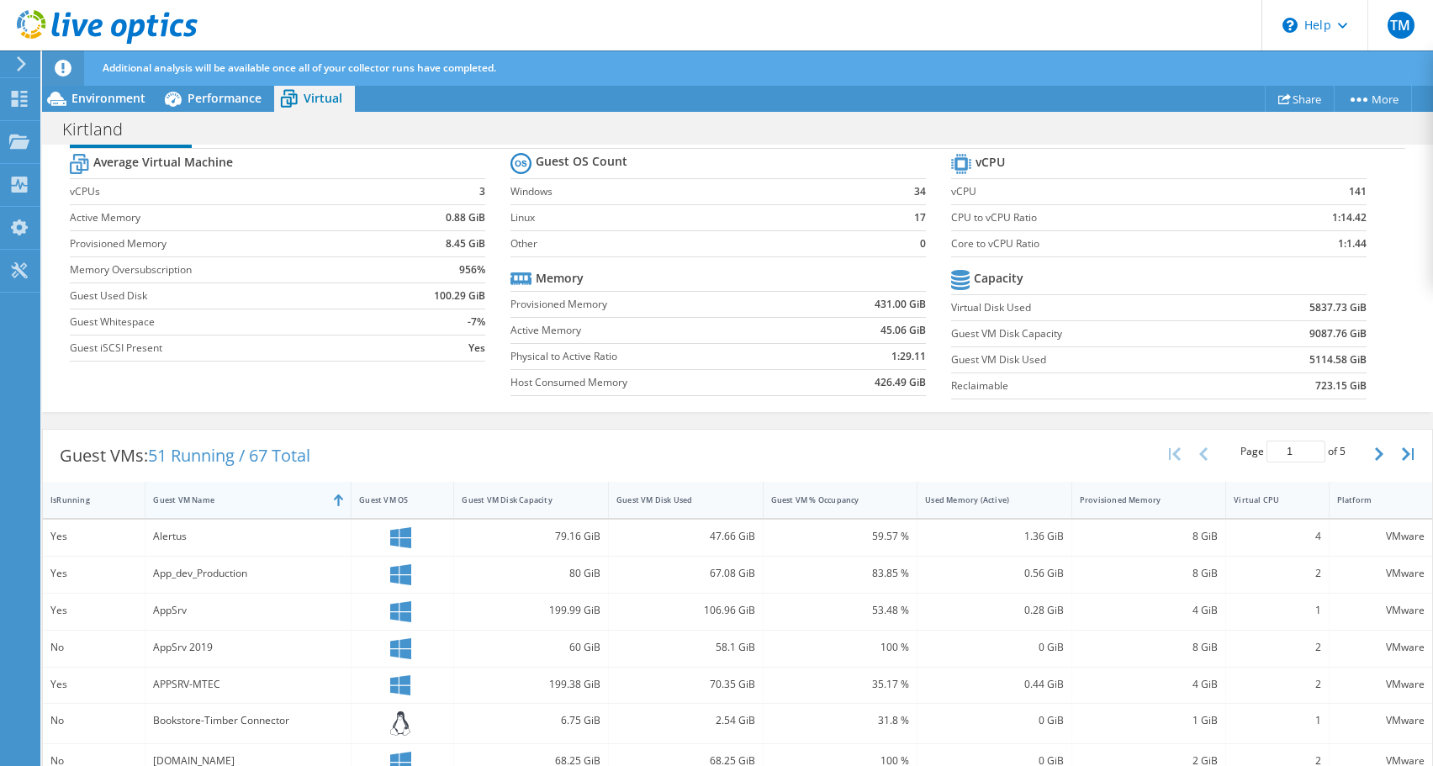
click at [197, 492] on div "Guest VM Name" at bounding box center [237, 500] width 185 height 26
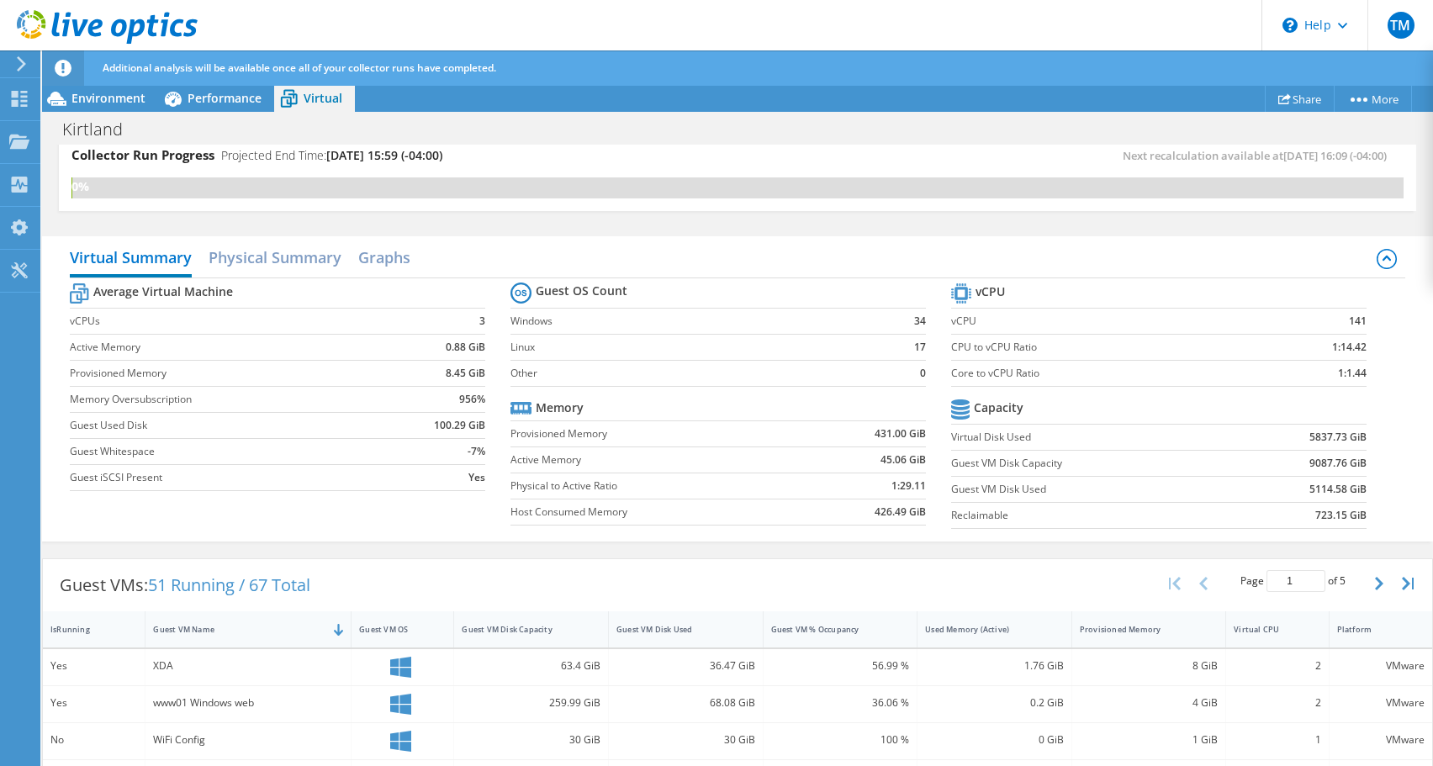
scroll to position [0, 0]
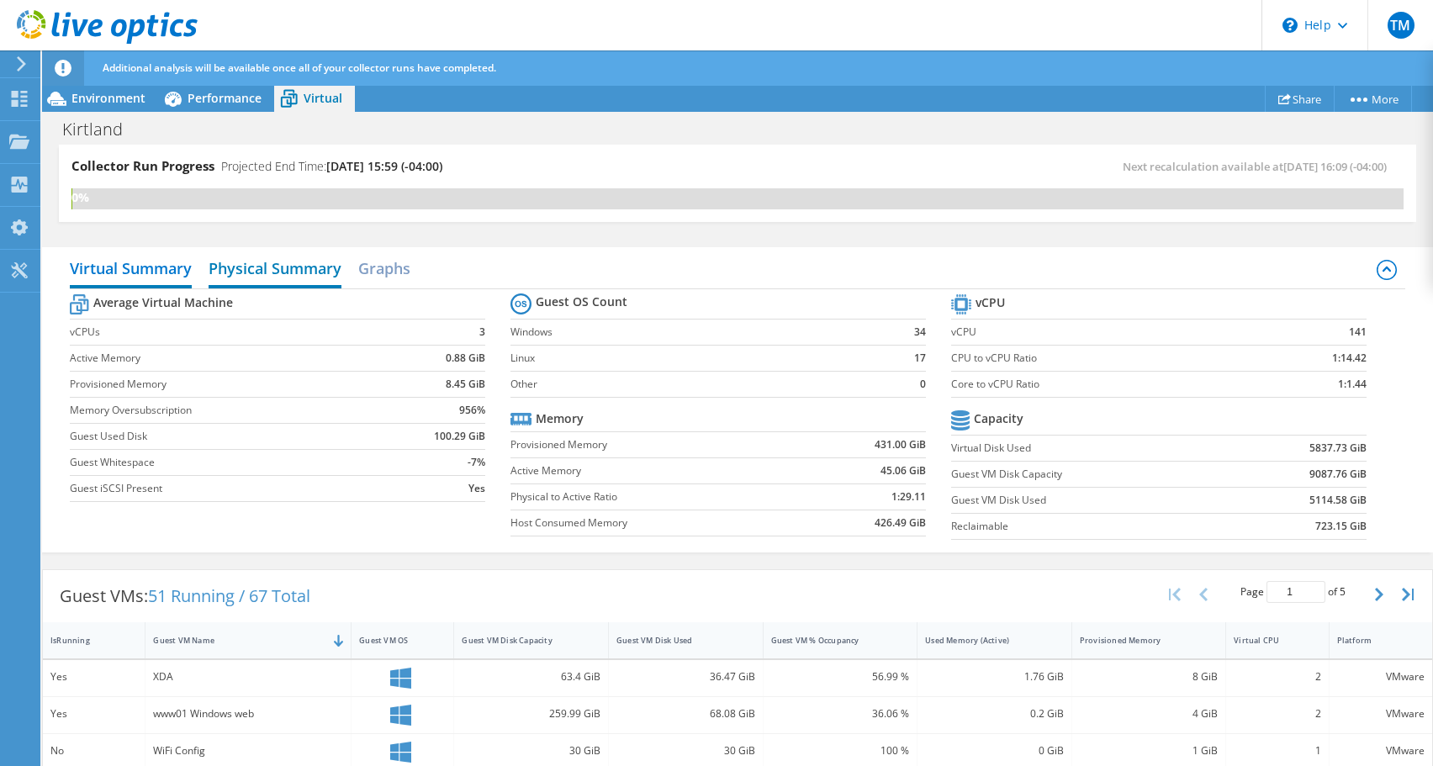
click at [254, 262] on h2 "Physical Summary" at bounding box center [275, 269] width 133 height 37
